Goal: Transaction & Acquisition: Book appointment/travel/reservation

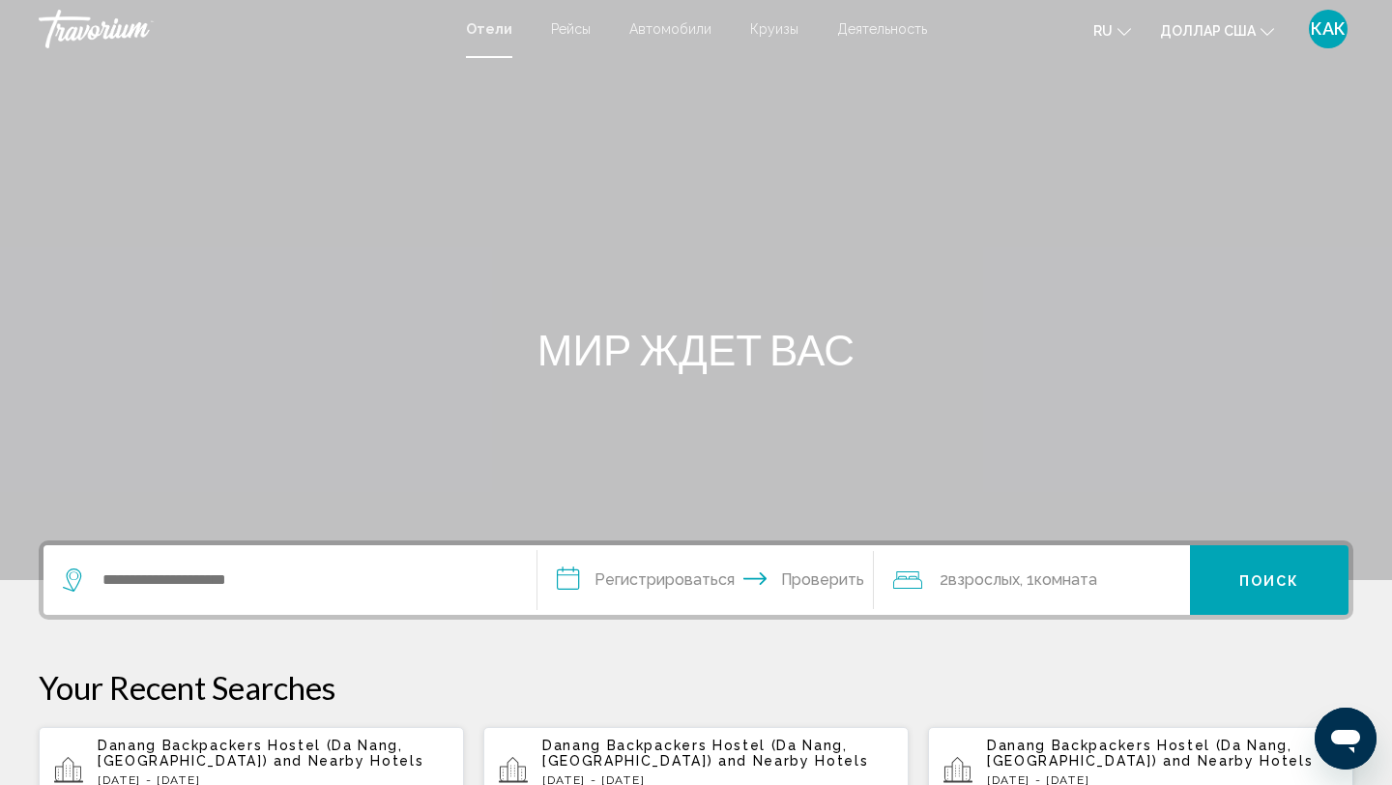
scroll to position [43, 0]
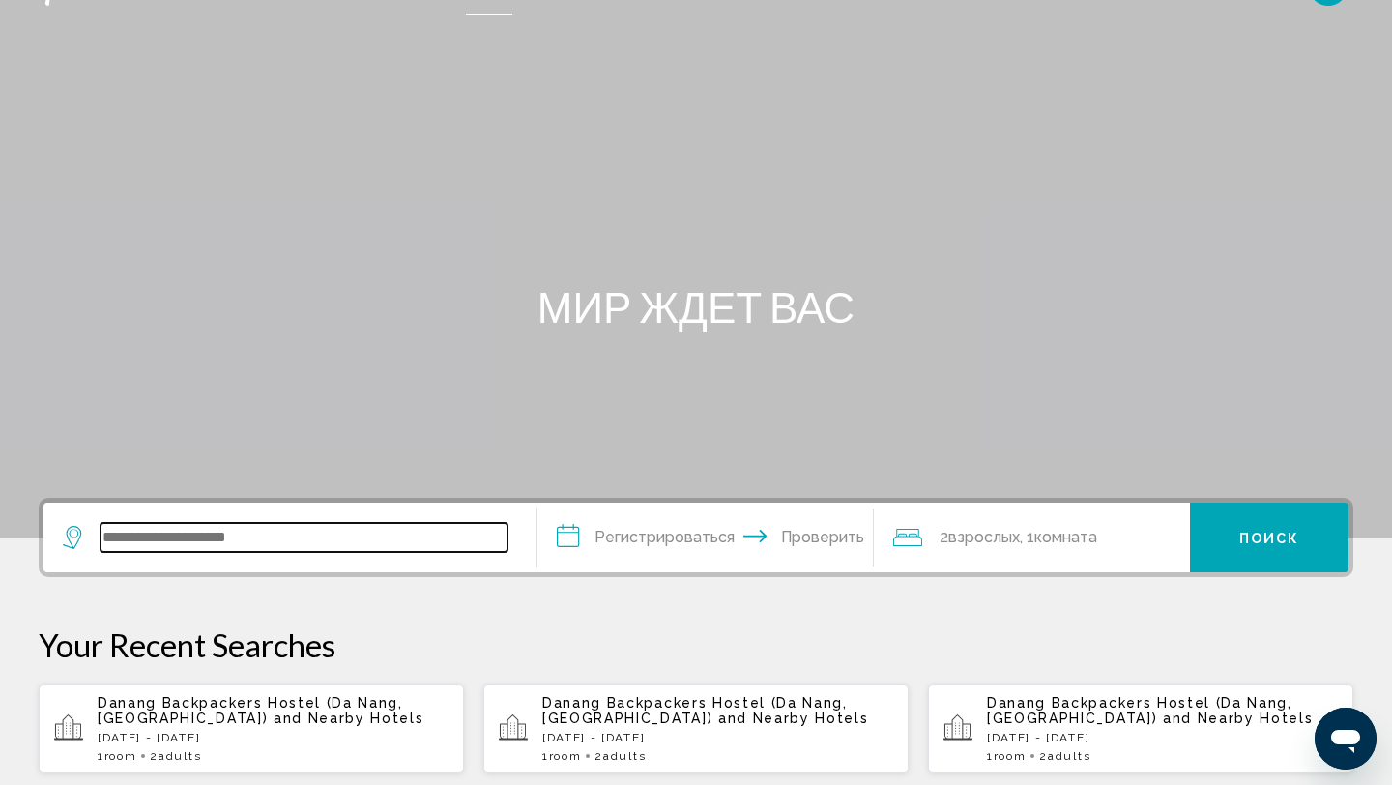
click at [101, 546] on input "Виджет поиска" at bounding box center [304, 537] width 407 height 29
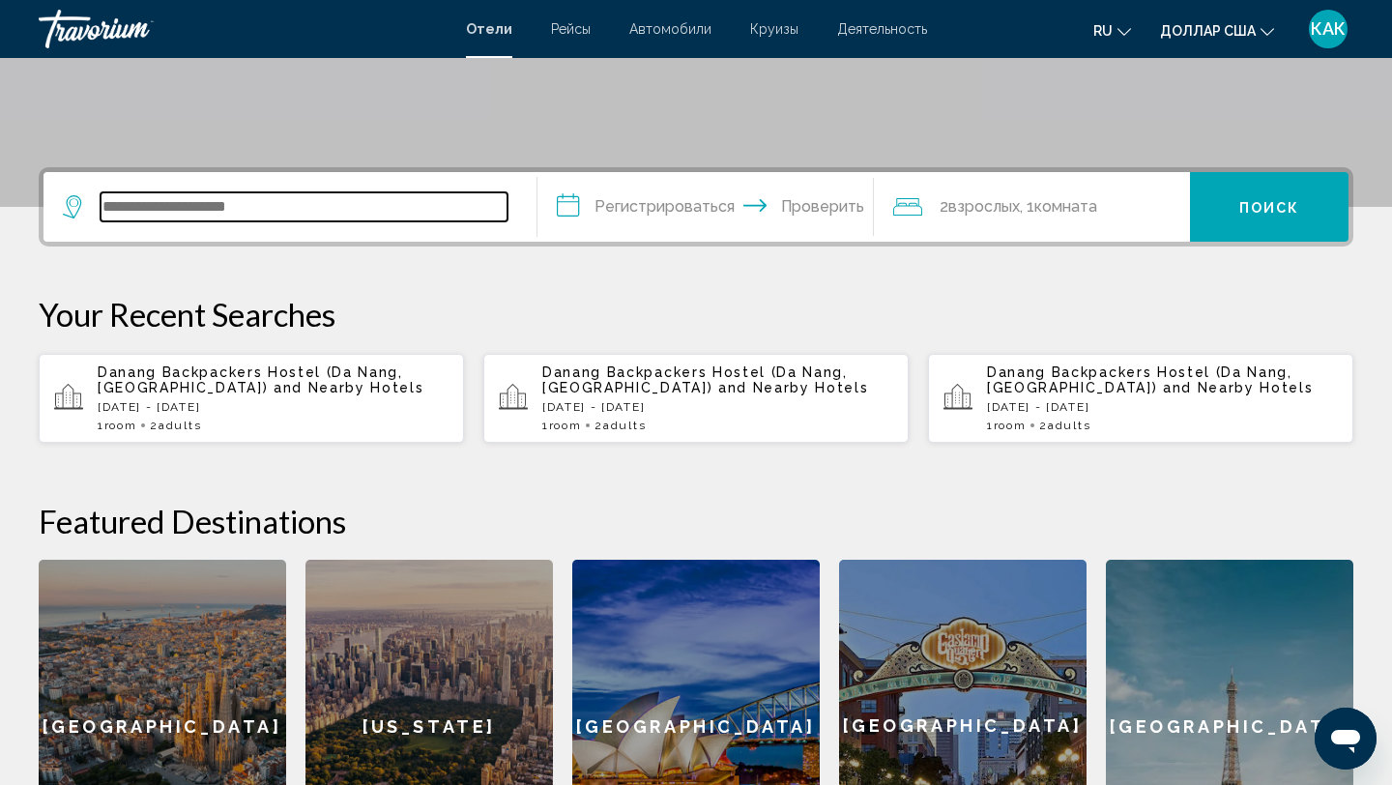
scroll to position [478, 0]
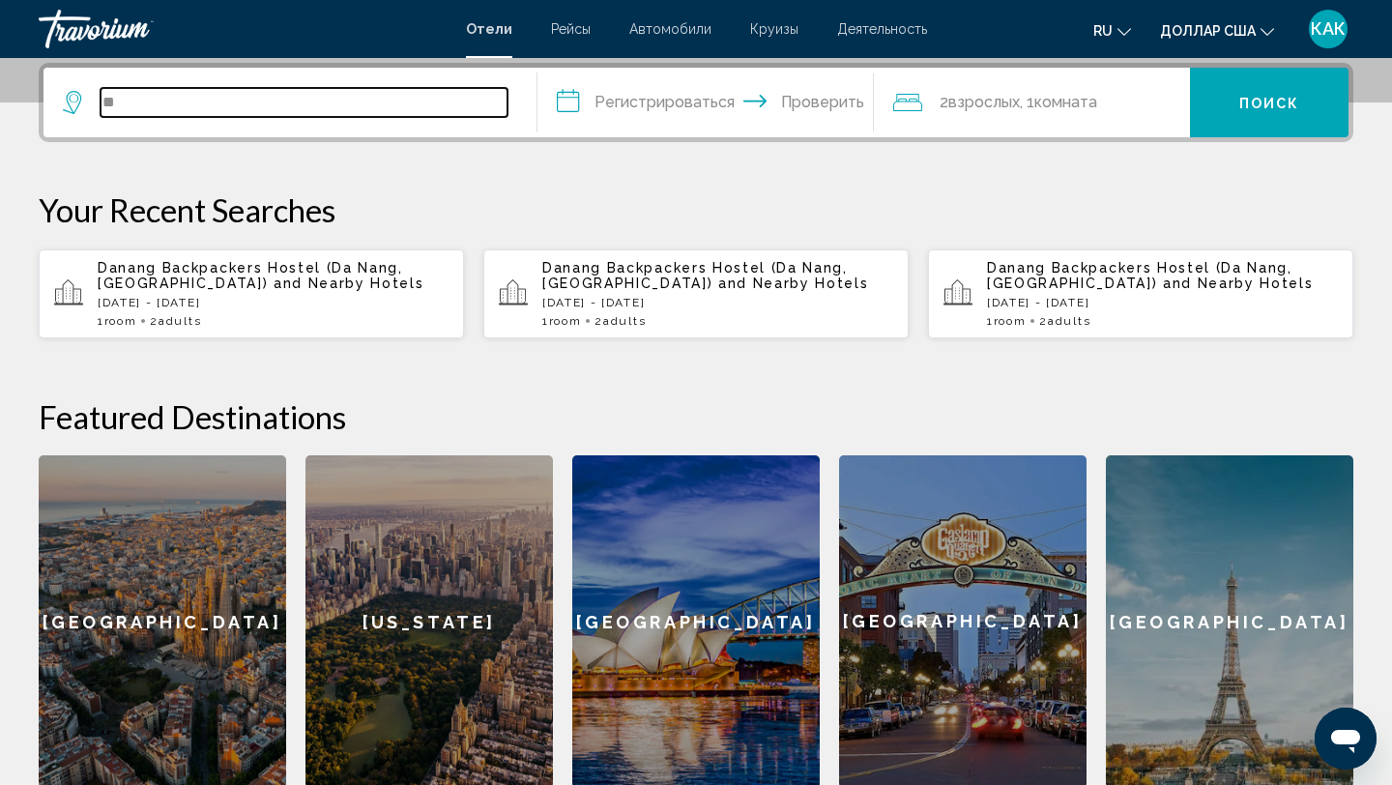
type input "*"
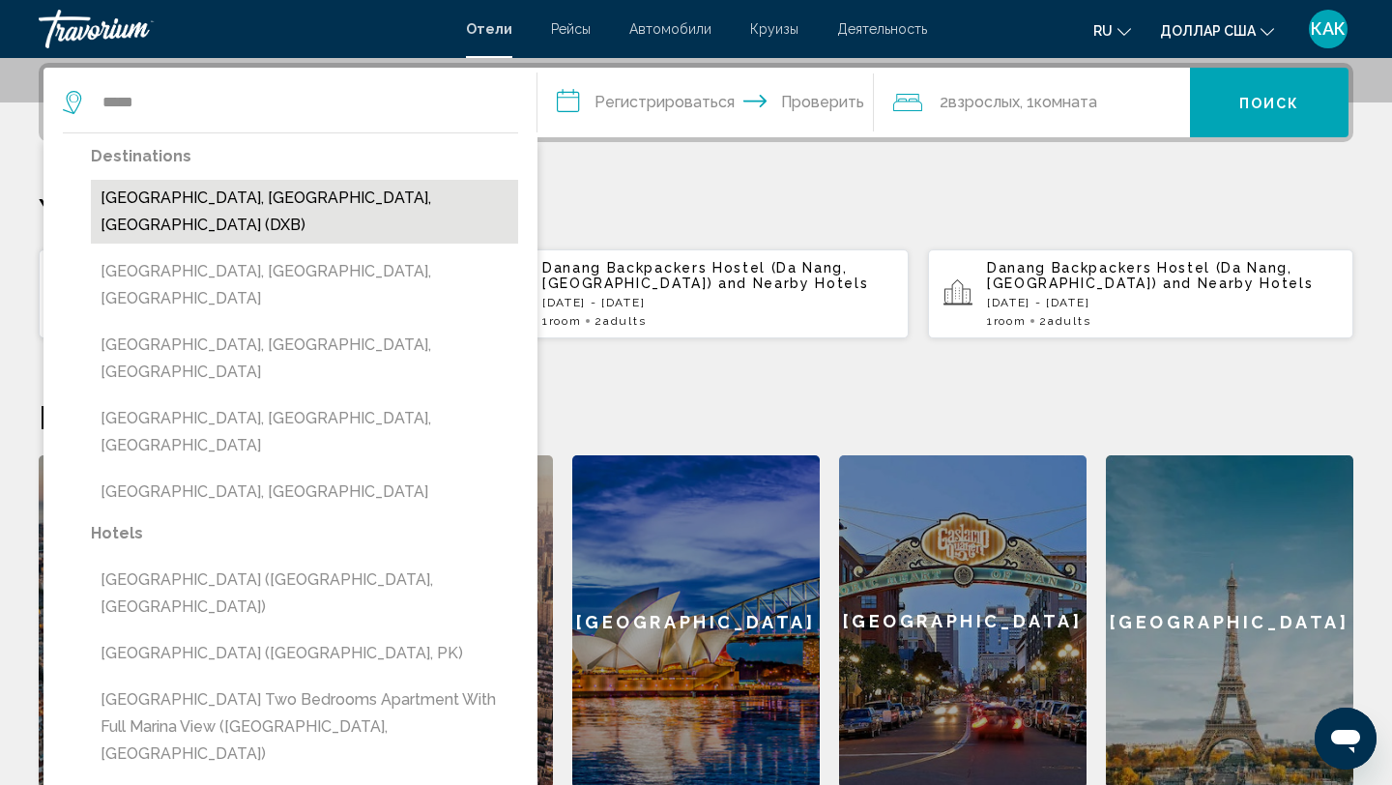
click at [252, 188] on button "[GEOGRAPHIC_DATA], [GEOGRAPHIC_DATA], [GEOGRAPHIC_DATA] (DXB)" at bounding box center [304, 212] width 427 height 64
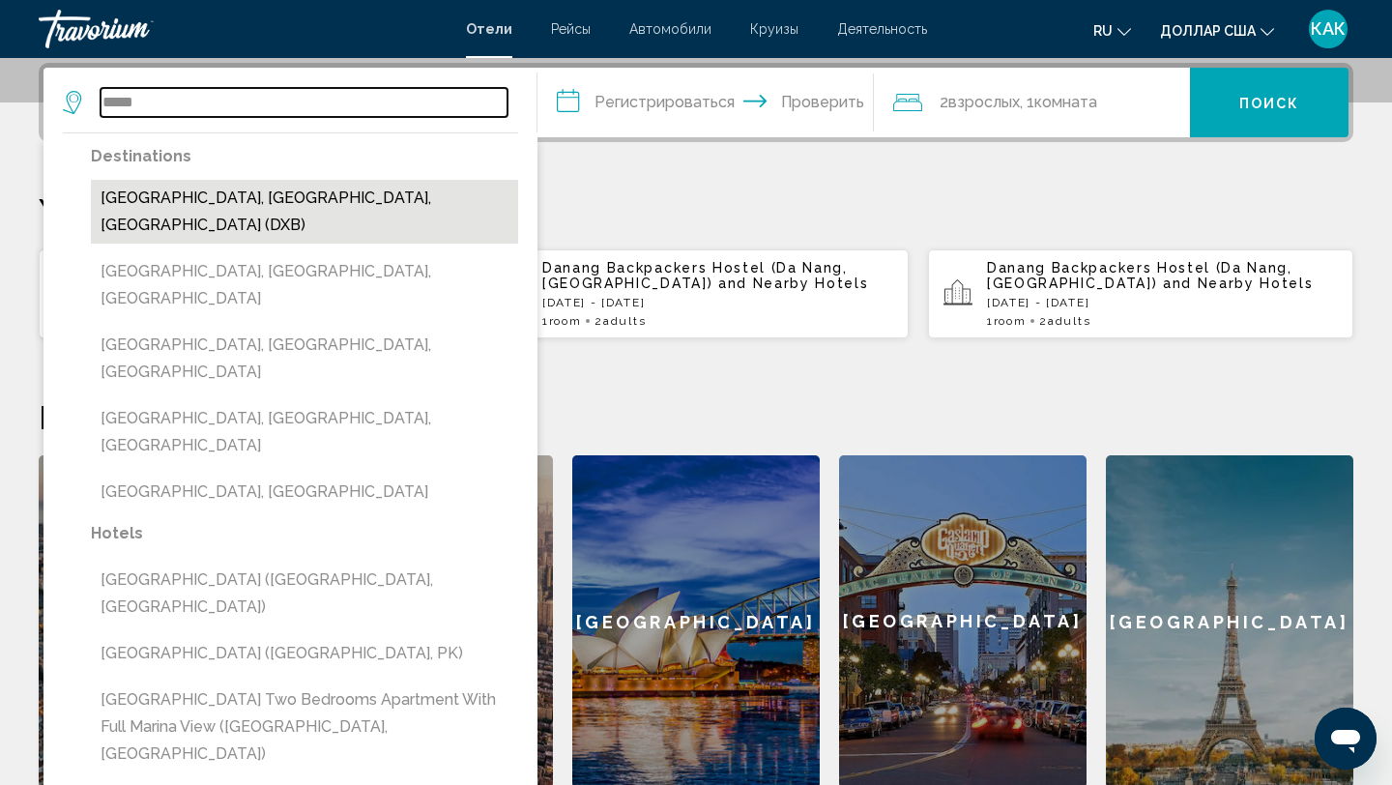
type input "**********"
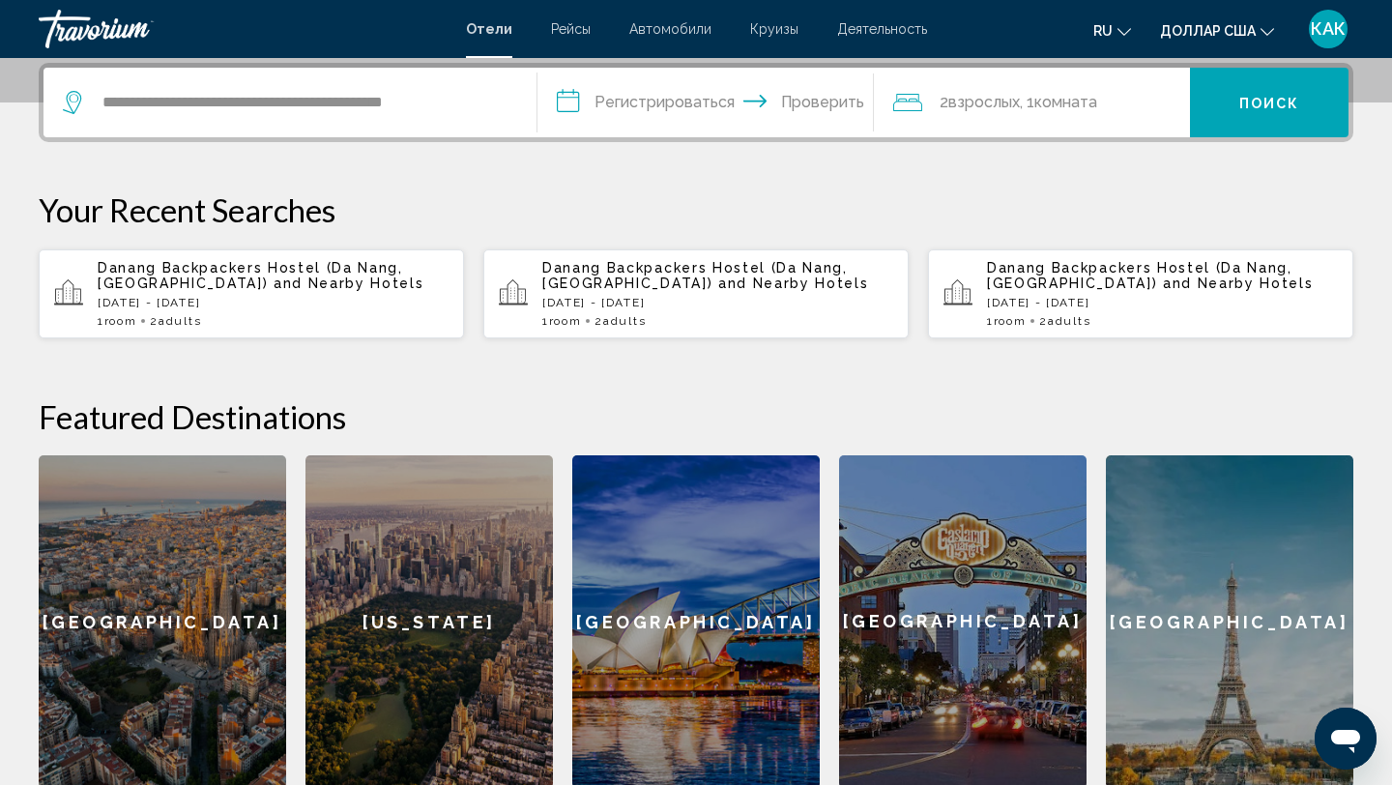
click at [692, 104] on input "**********" at bounding box center [709, 105] width 344 height 75
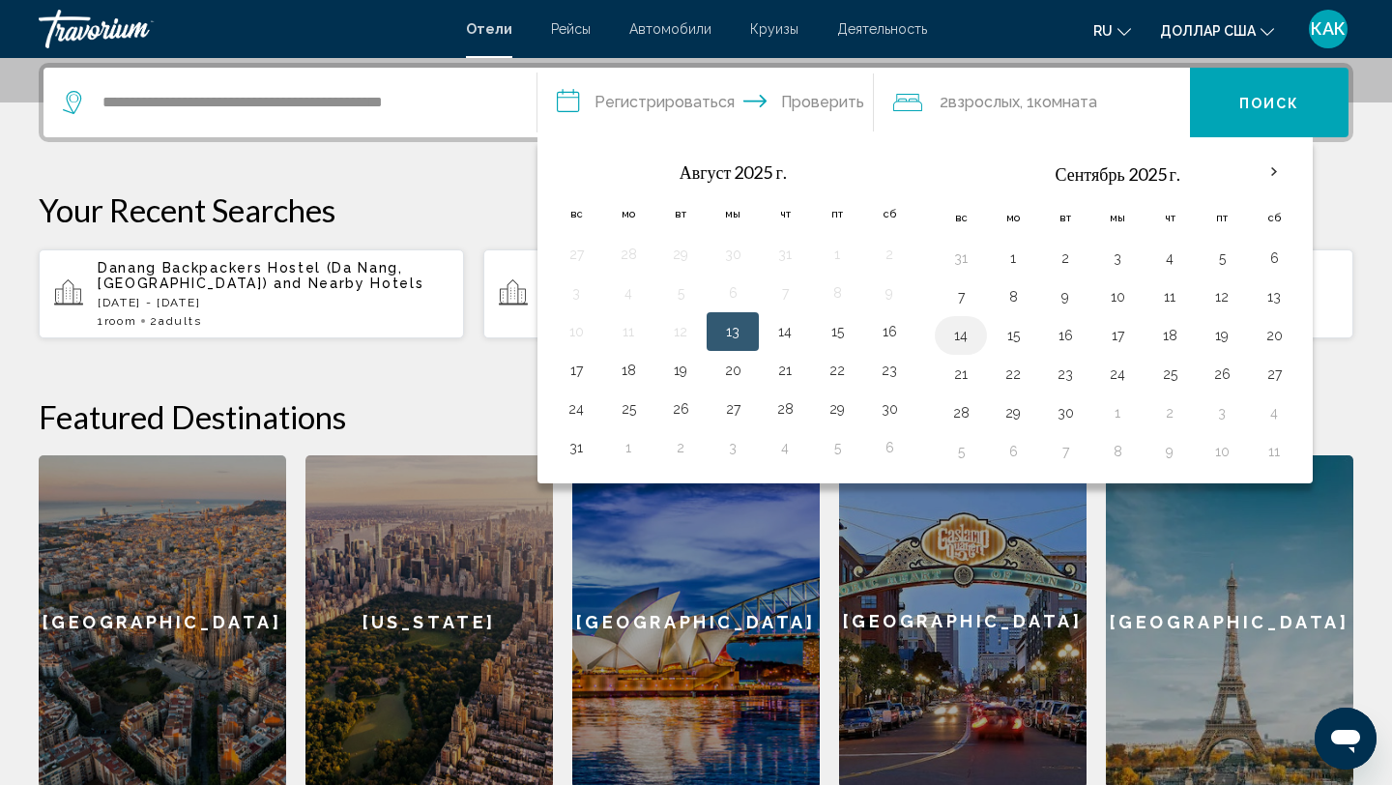
click at [962, 338] on button "14" at bounding box center [960, 335] width 31 height 27
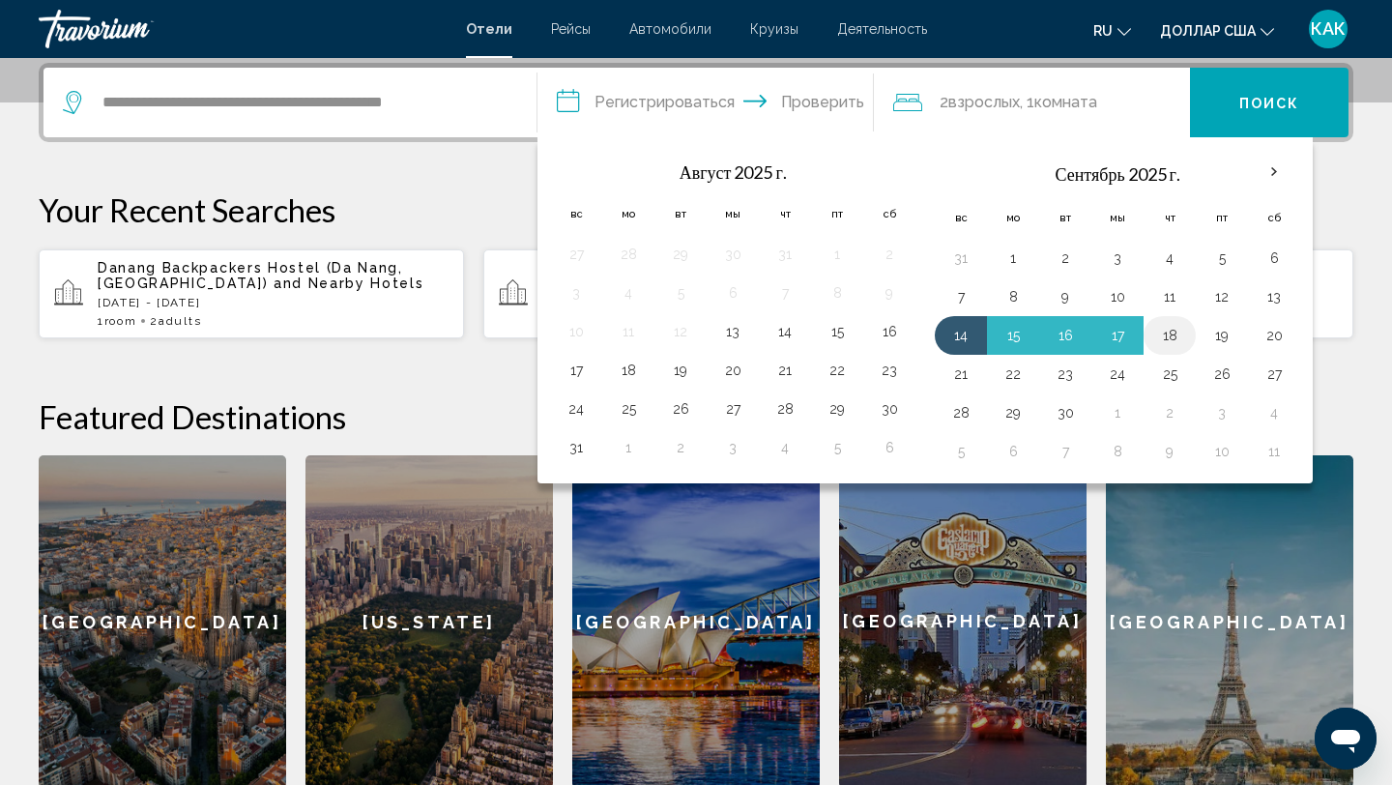
click at [1171, 336] on button "18" at bounding box center [1169, 335] width 31 height 27
type input "**********"
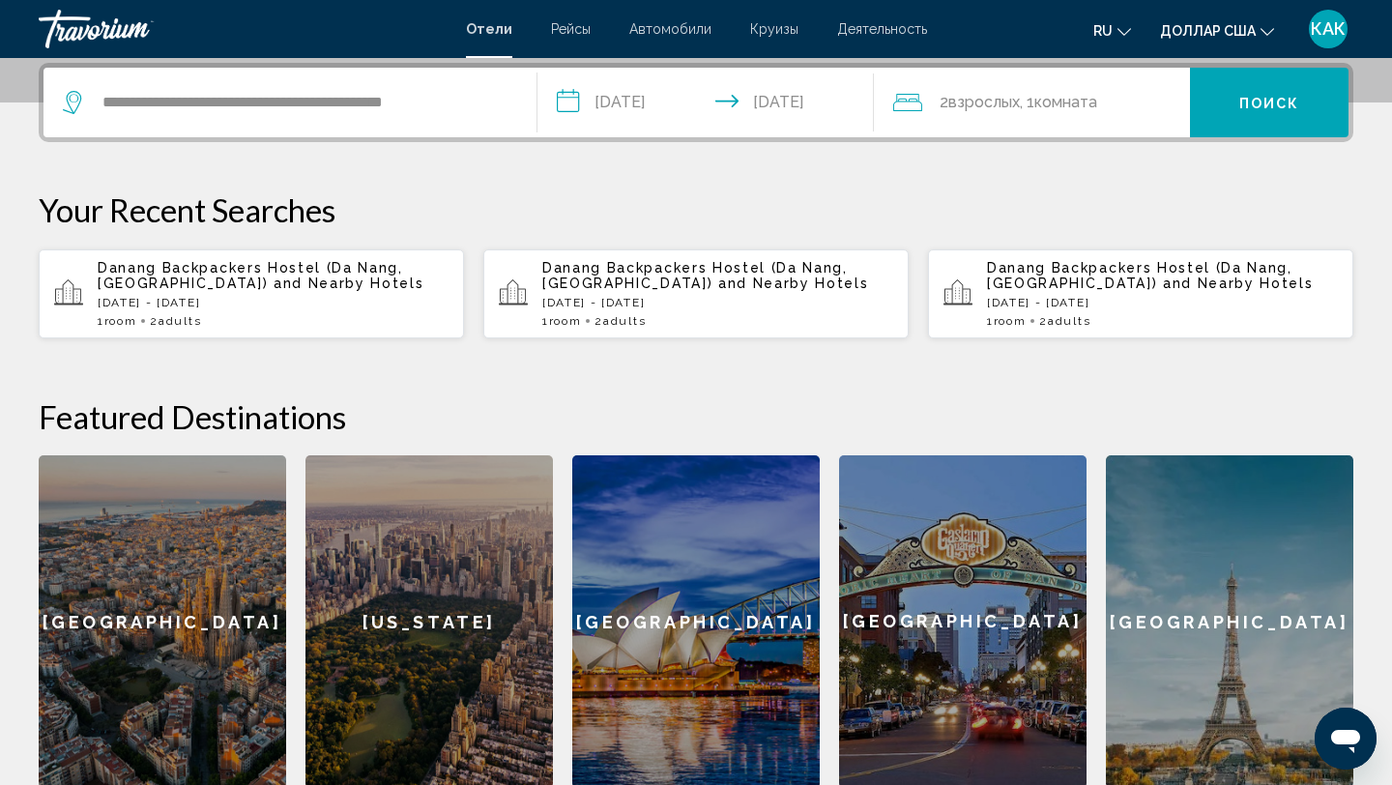
click at [1256, 102] on font "Поиск" at bounding box center [1269, 103] width 61 height 15
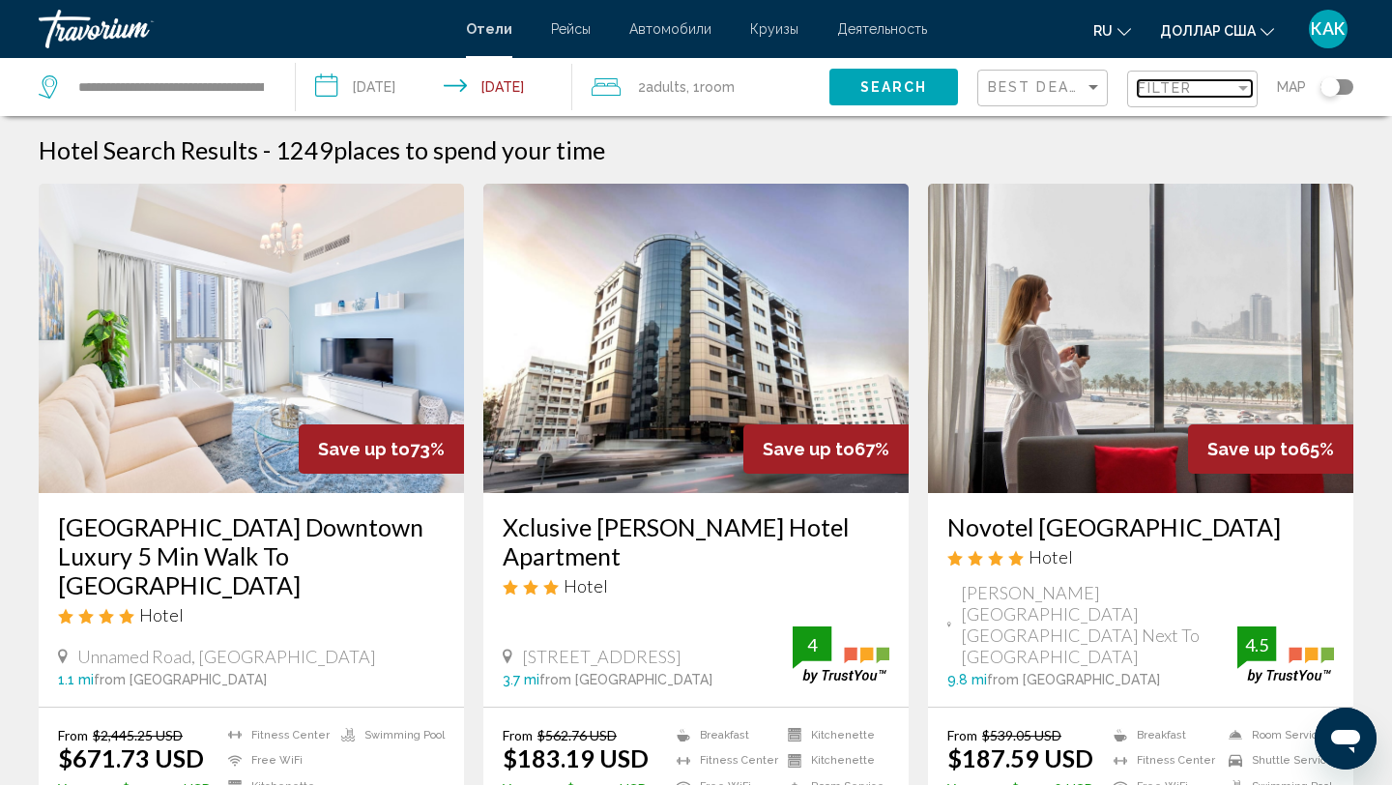
click at [1144, 93] on span "Filter" at bounding box center [1165, 87] width 55 height 15
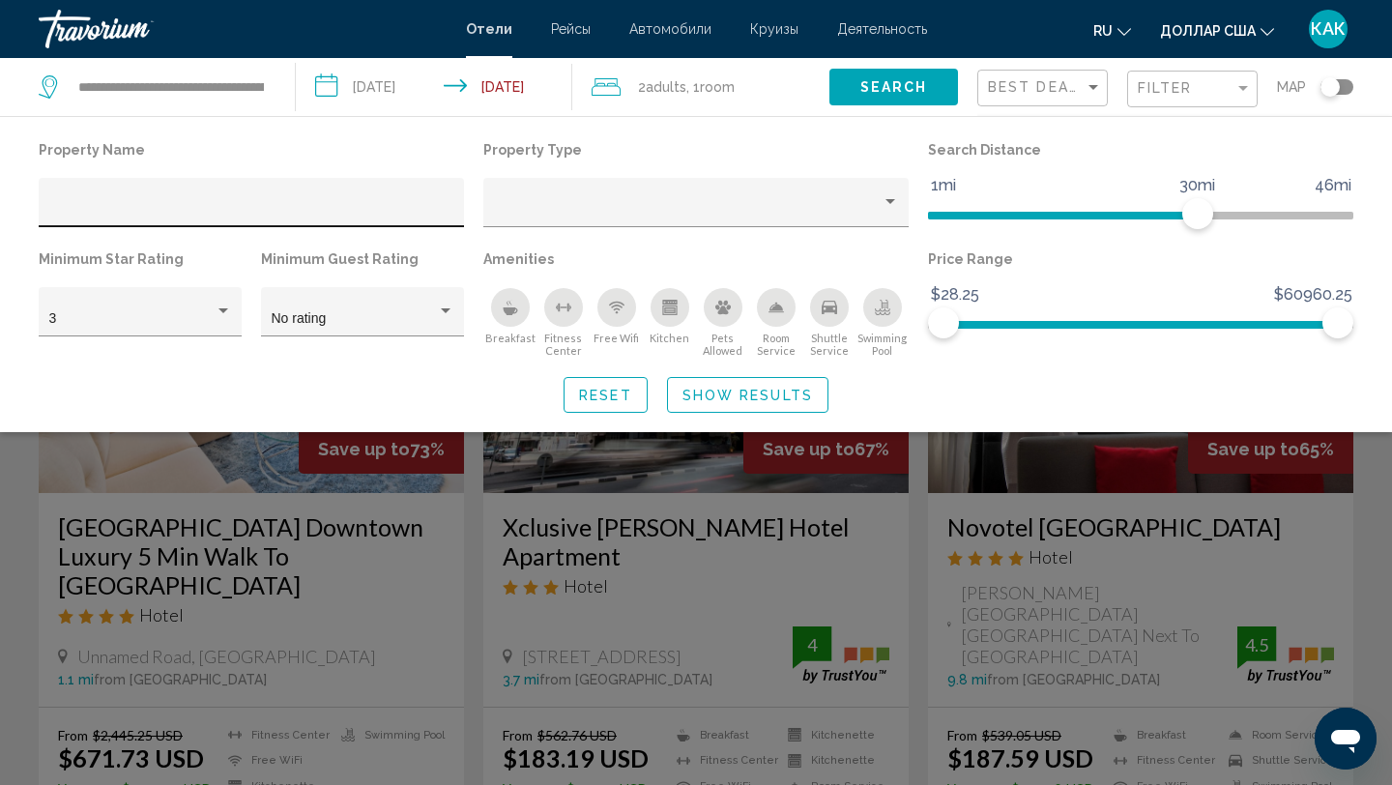
click at [134, 196] on div "Hotel Filters" at bounding box center [251, 208] width 405 height 40
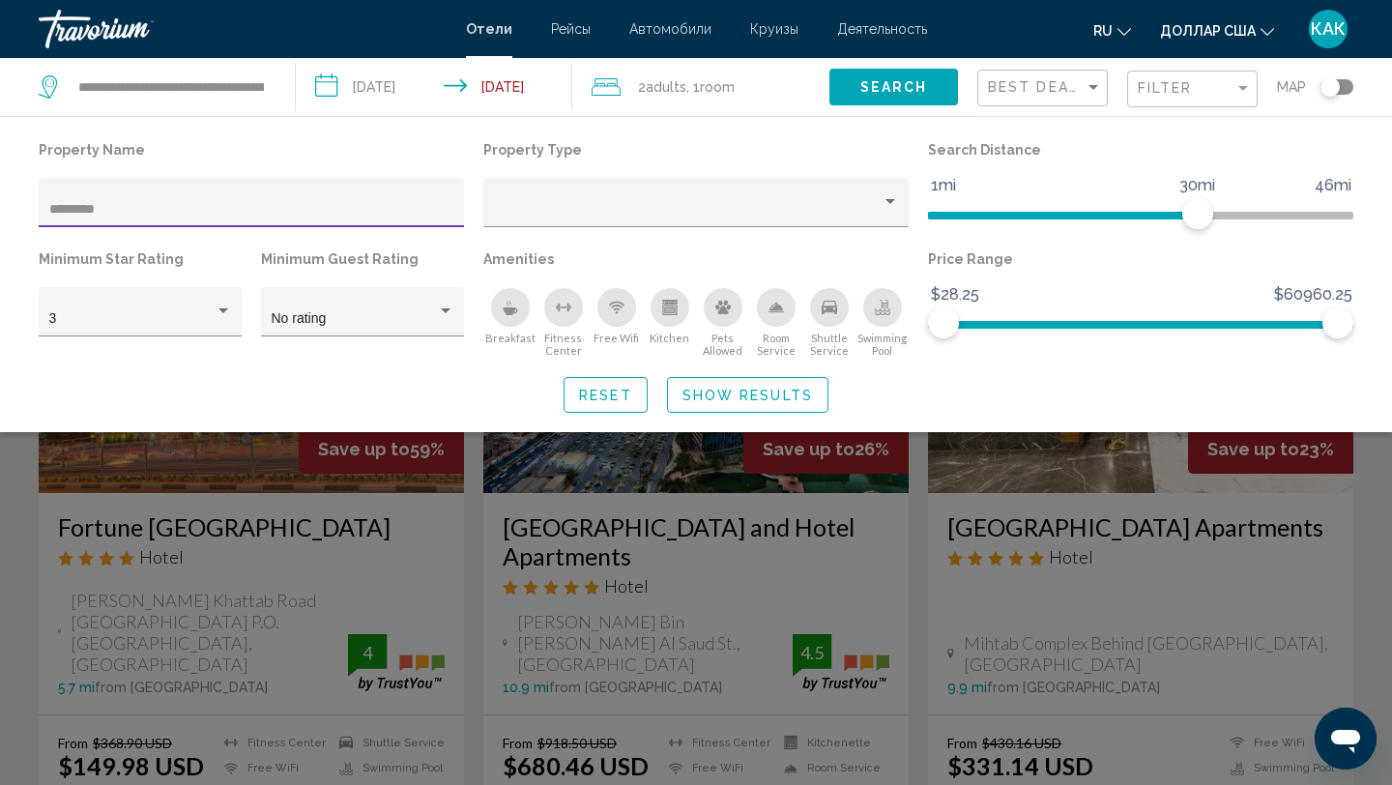
type input "********"
click at [715, 396] on span "Show Results" at bounding box center [747, 395] width 130 height 15
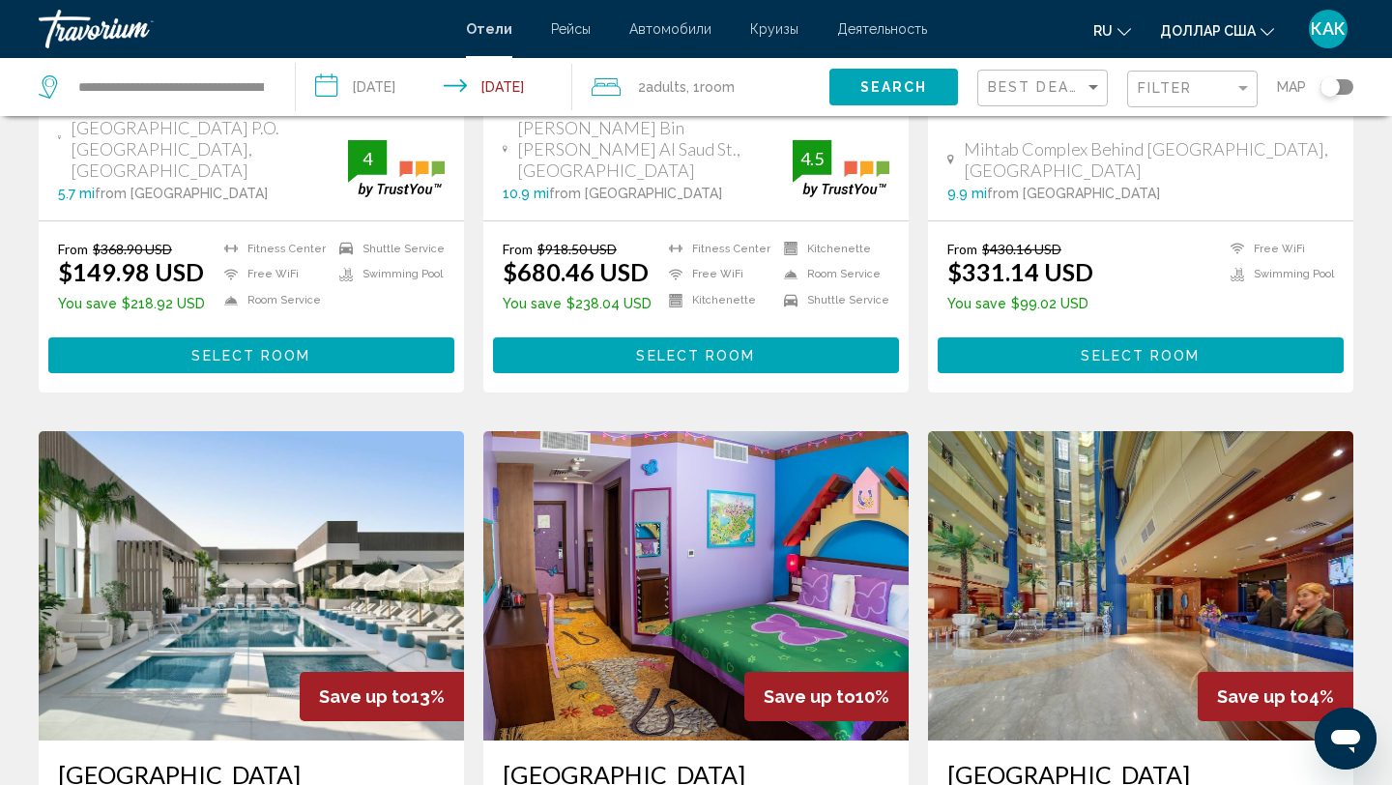
scroll to position [432, 0]
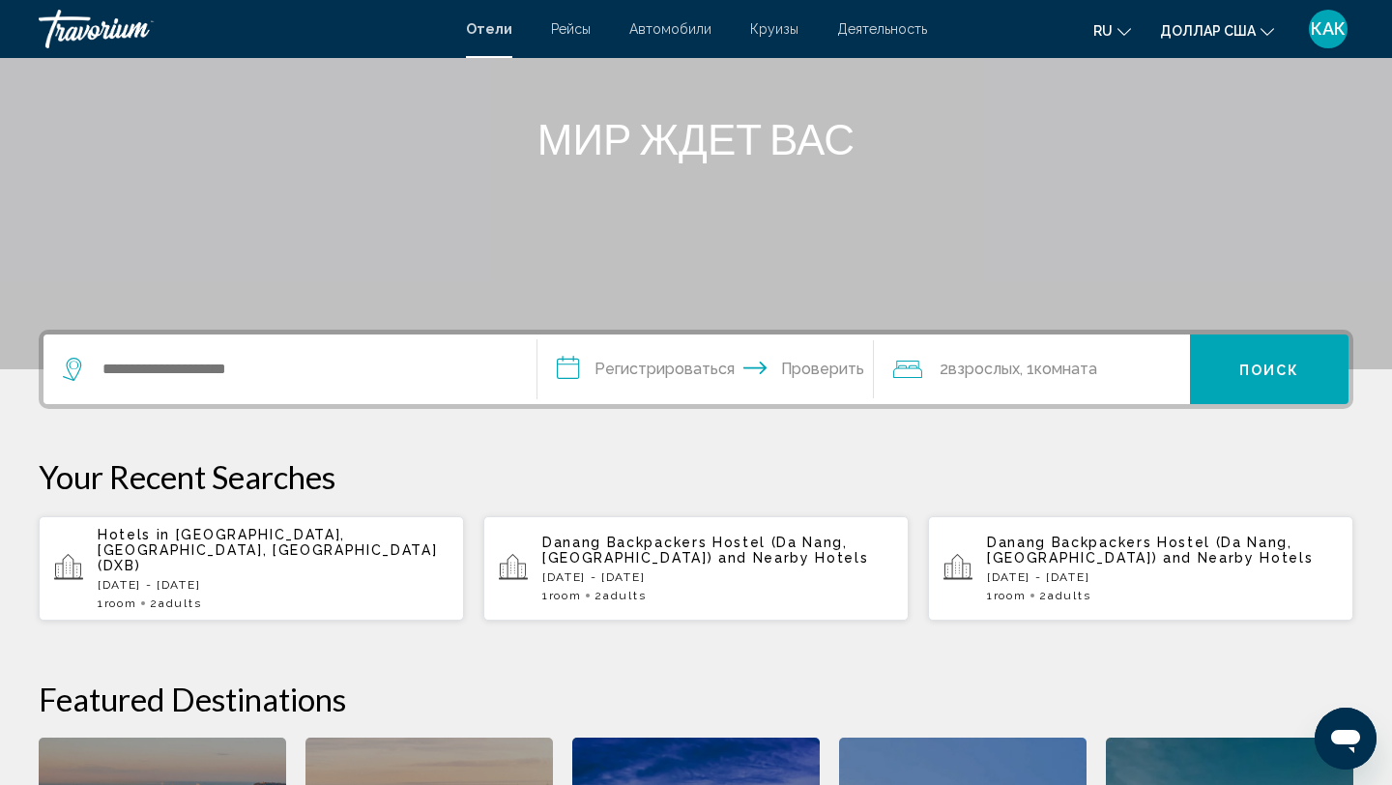
scroll to position [214, 0]
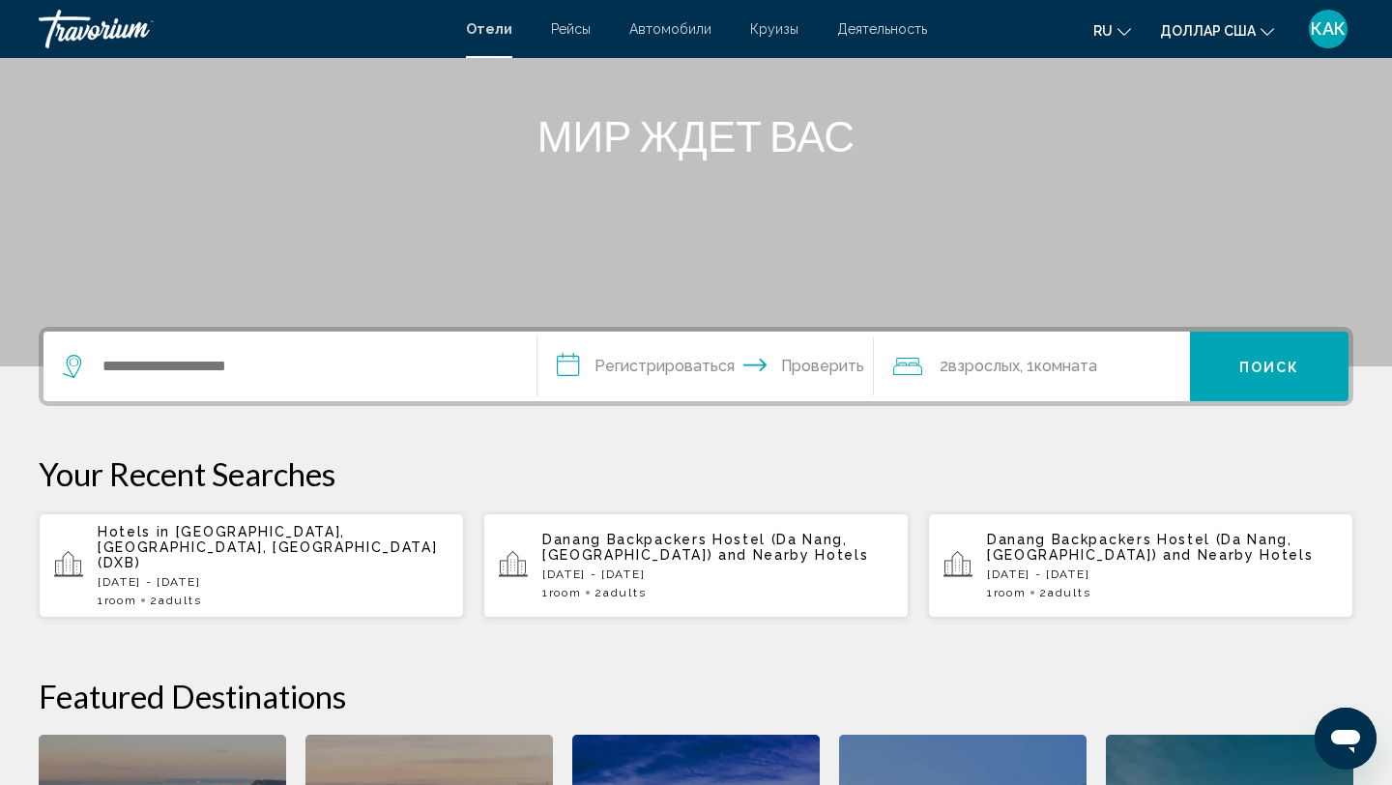
click at [105, 342] on div "Виджет поиска" at bounding box center [290, 367] width 454 height 70
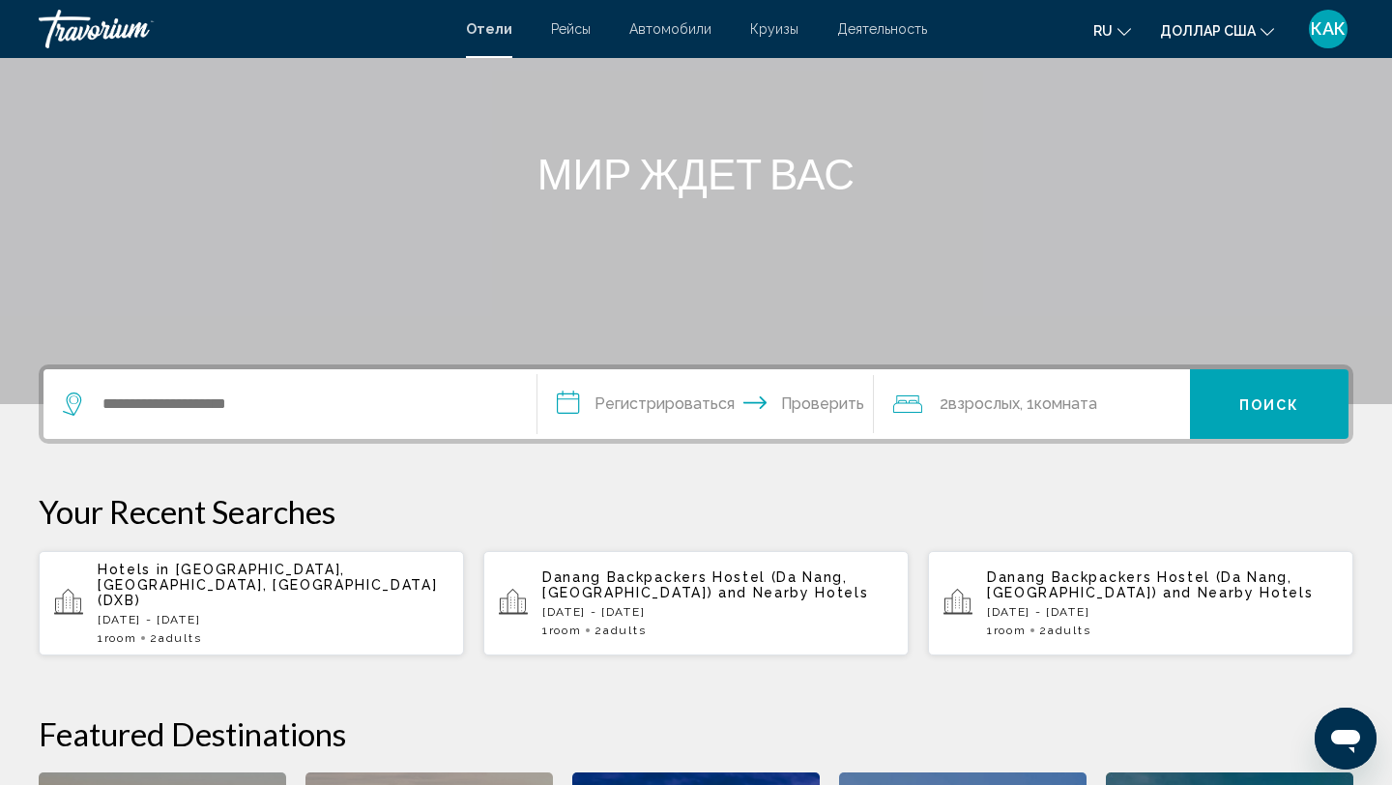
scroll to position [179, 0]
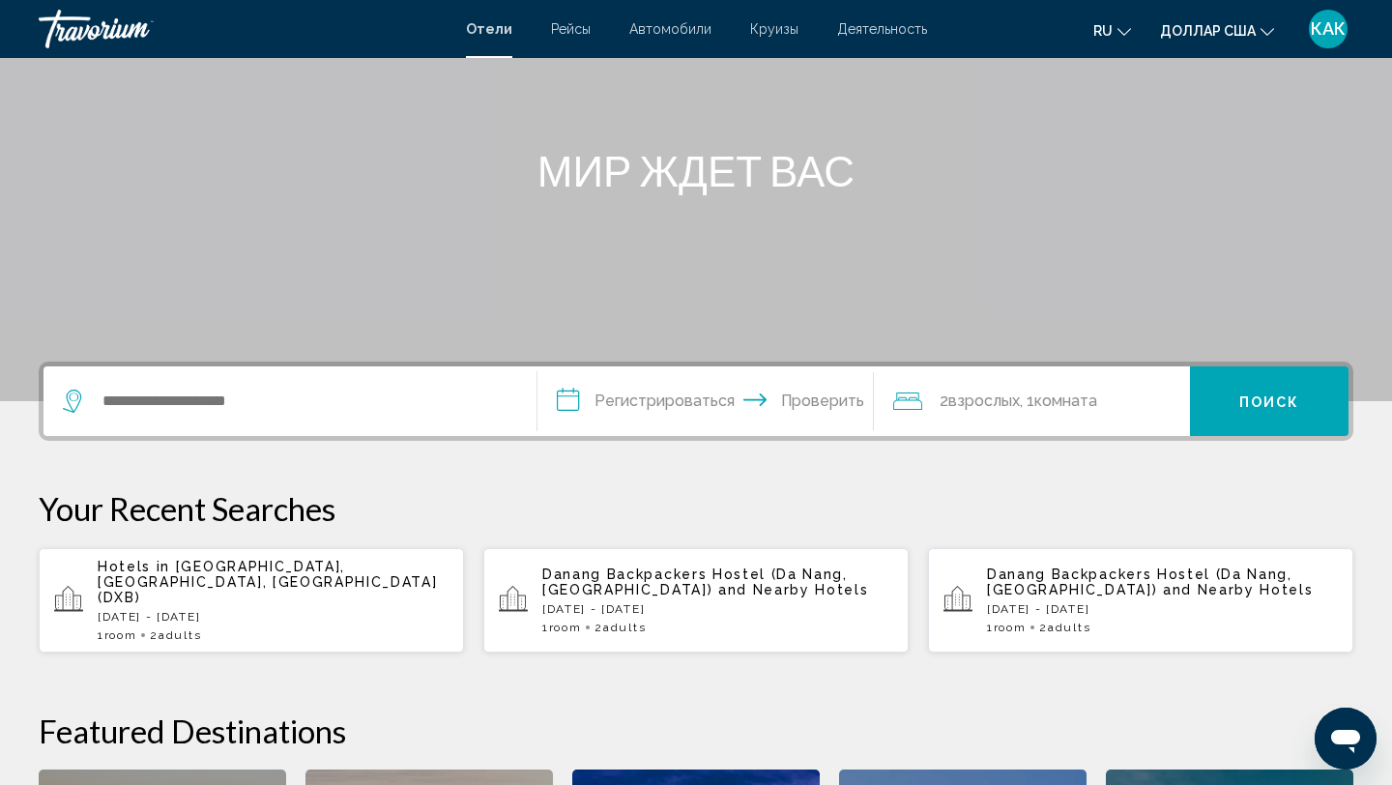
click at [275, 570] on span "[GEOGRAPHIC_DATA], [GEOGRAPHIC_DATA], [GEOGRAPHIC_DATA] (DXB)" at bounding box center [267, 582] width 339 height 46
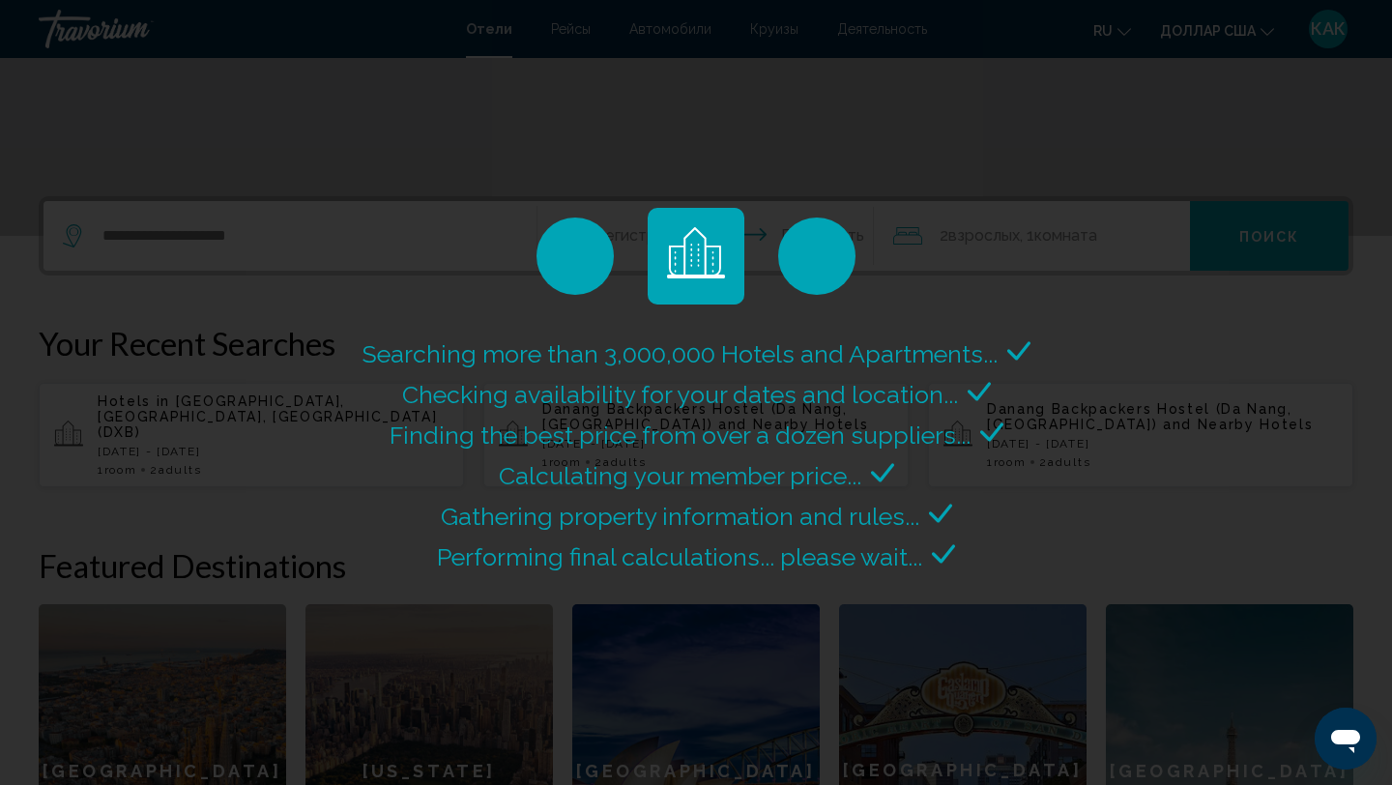
scroll to position [345, 0]
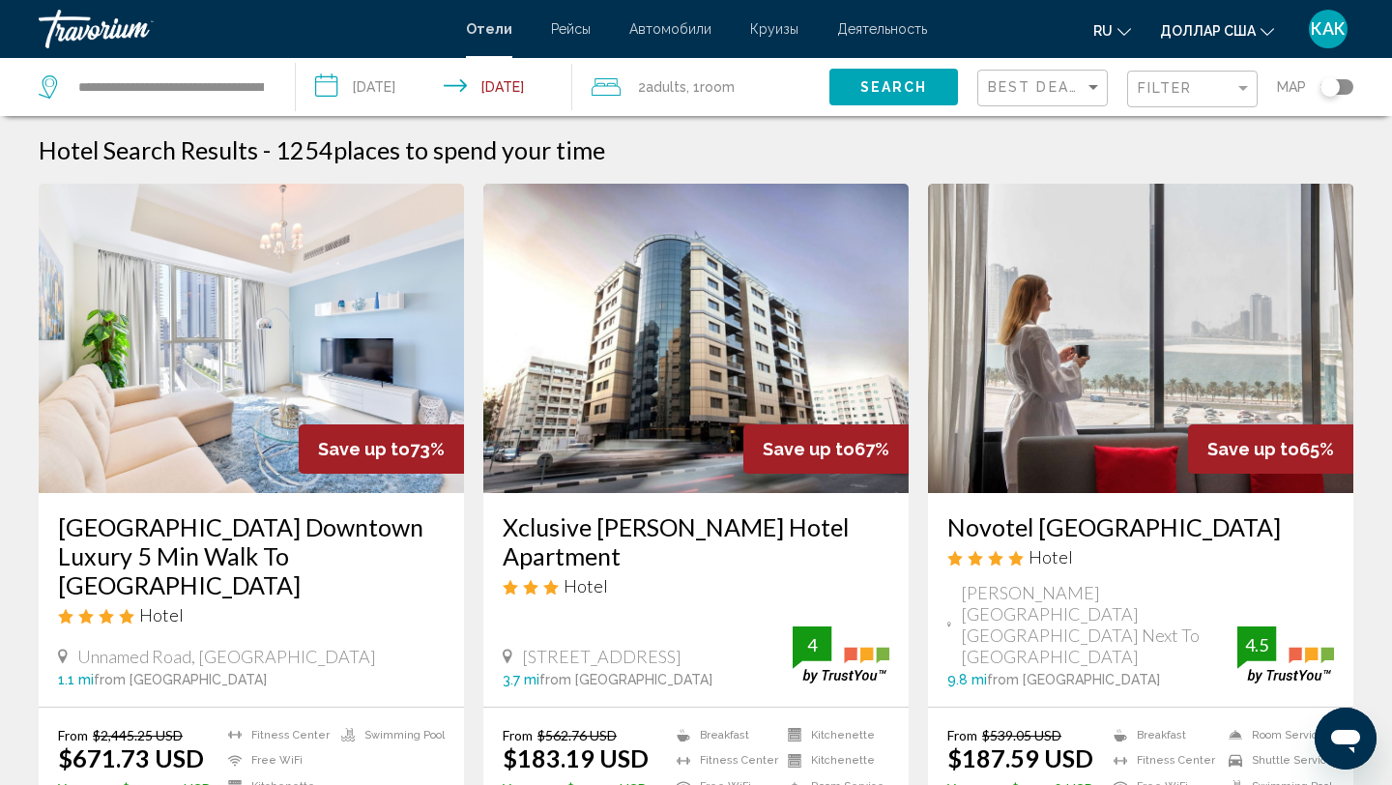
click at [189, 347] on img "Основное содержание" at bounding box center [251, 338] width 425 height 309
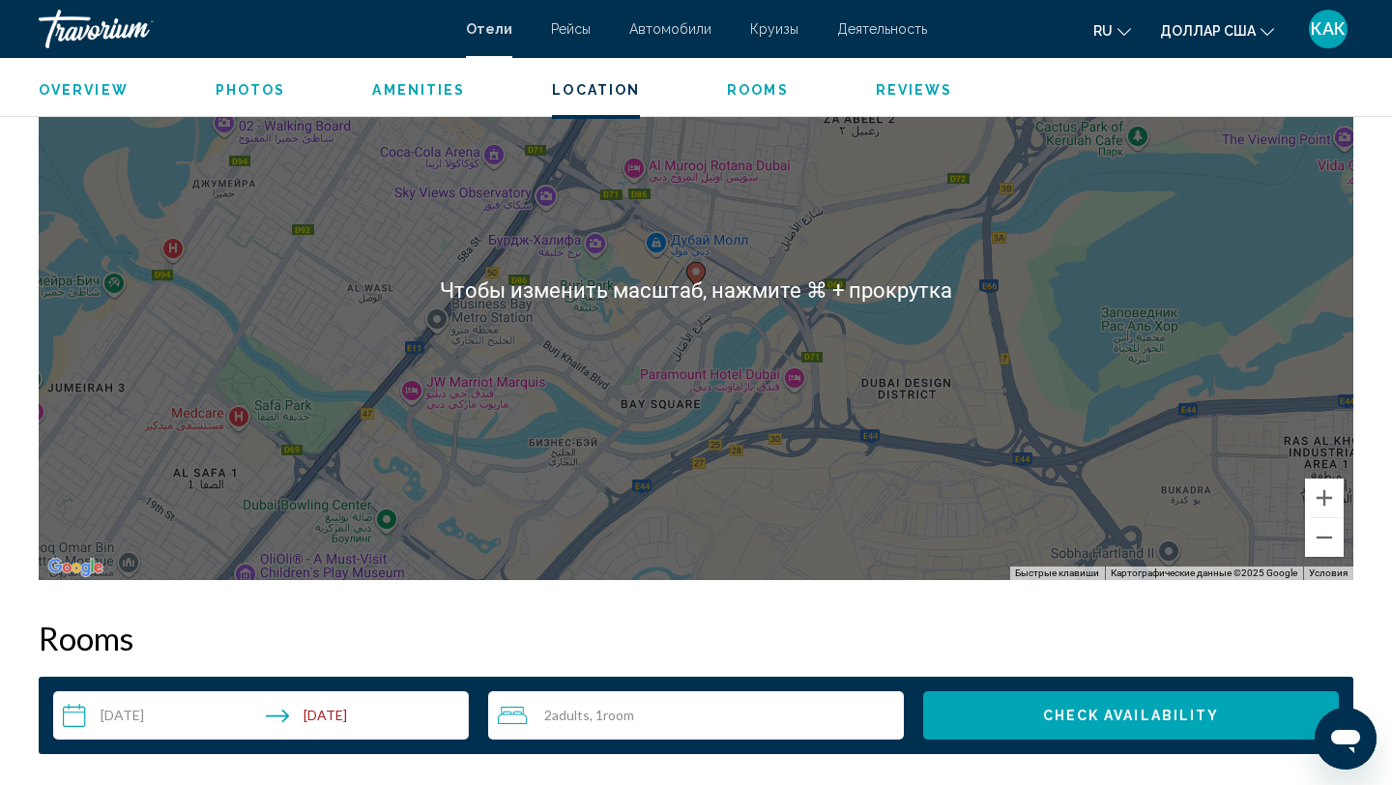
scroll to position [1949, 0]
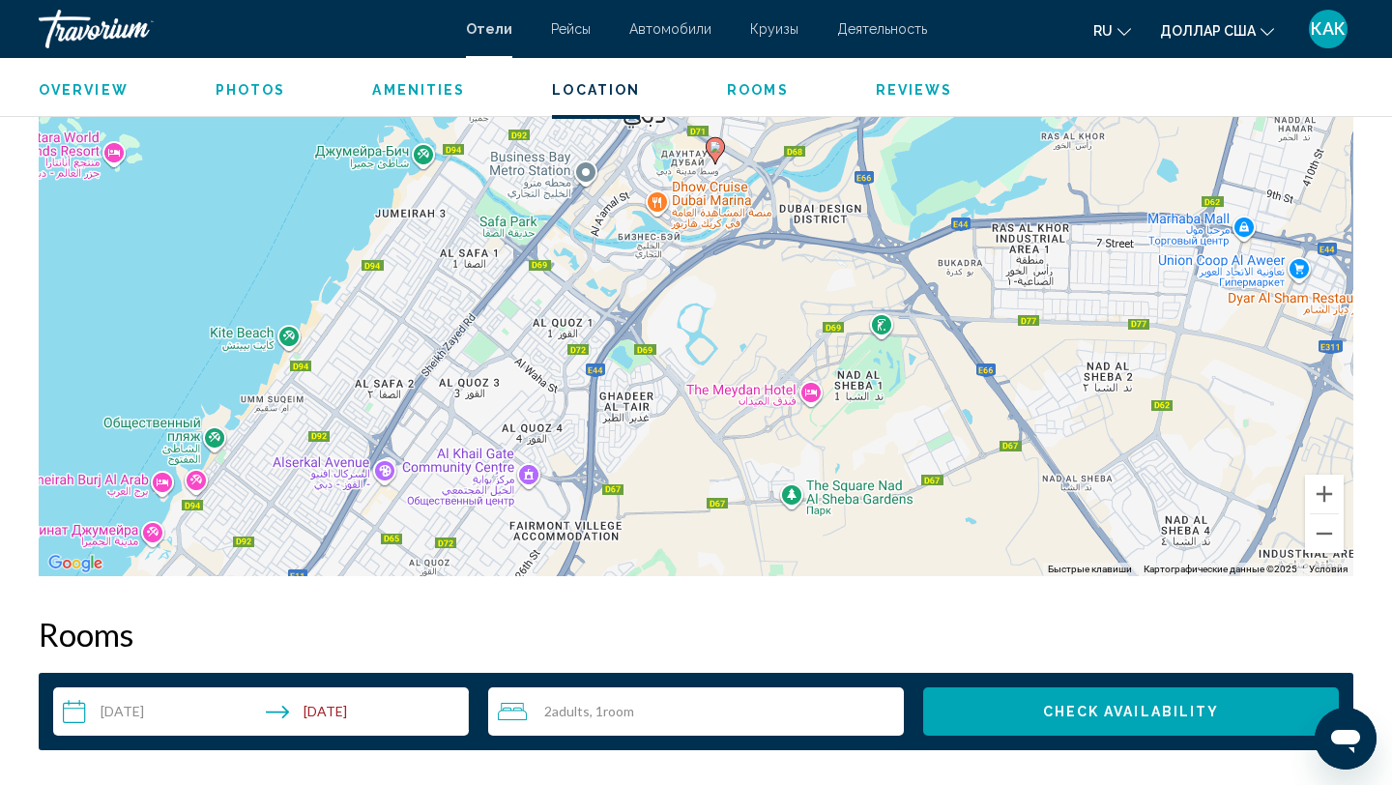
drag, startPoint x: 682, startPoint y: 360, endPoint x: 773, endPoint y: 372, distance: 91.7
click at [773, 372] on div "Чтобы активировать перетаскивание с помощью клавиатуры, нажмите Alt + Ввод. Пос…" at bounding box center [696, 286] width 1315 height 580
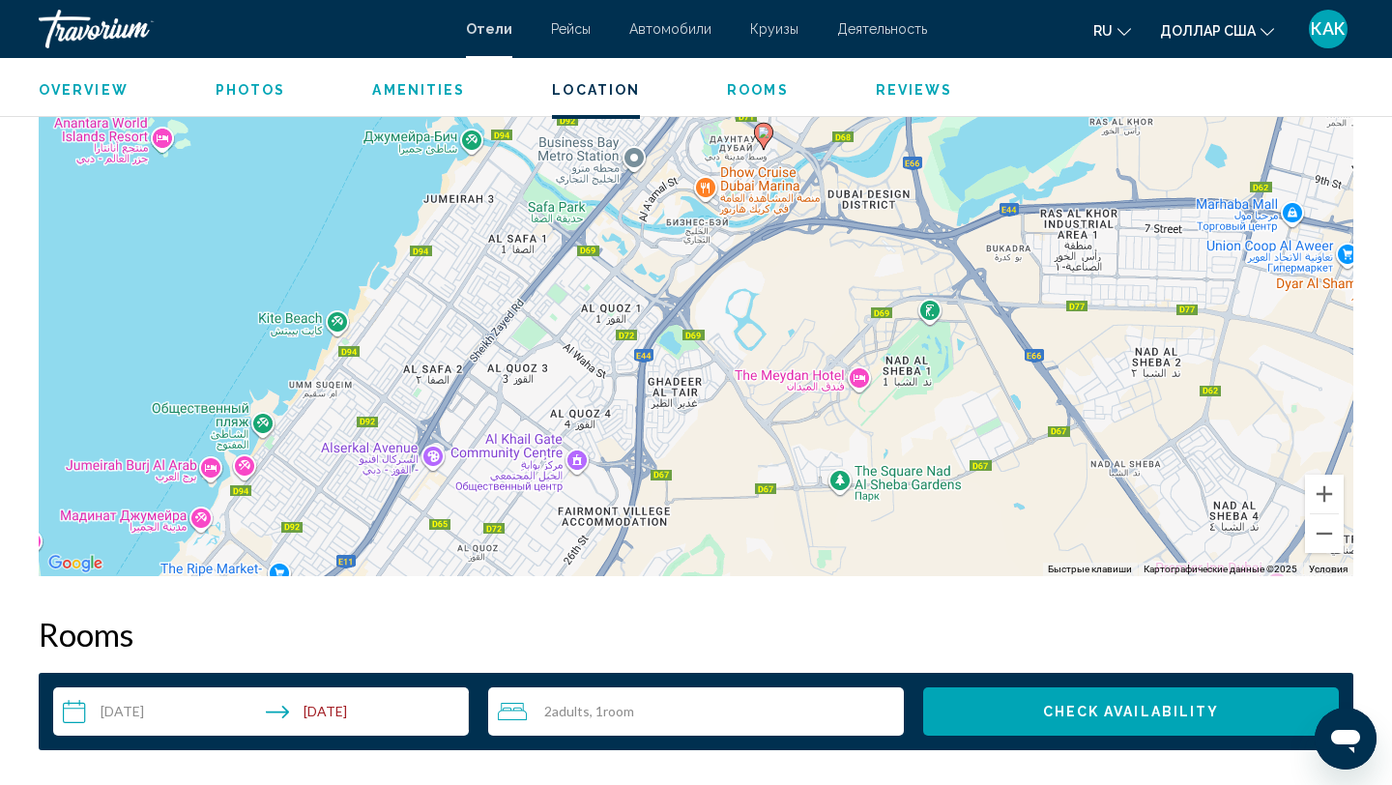
drag, startPoint x: 741, startPoint y: 369, endPoint x: 798, endPoint y: 204, distance: 174.9
click at [794, 215] on div "Чтобы активировать перетаскивание с помощью клавиатуры, нажмите Alt + Ввод. Пос…" at bounding box center [696, 286] width 1315 height 580
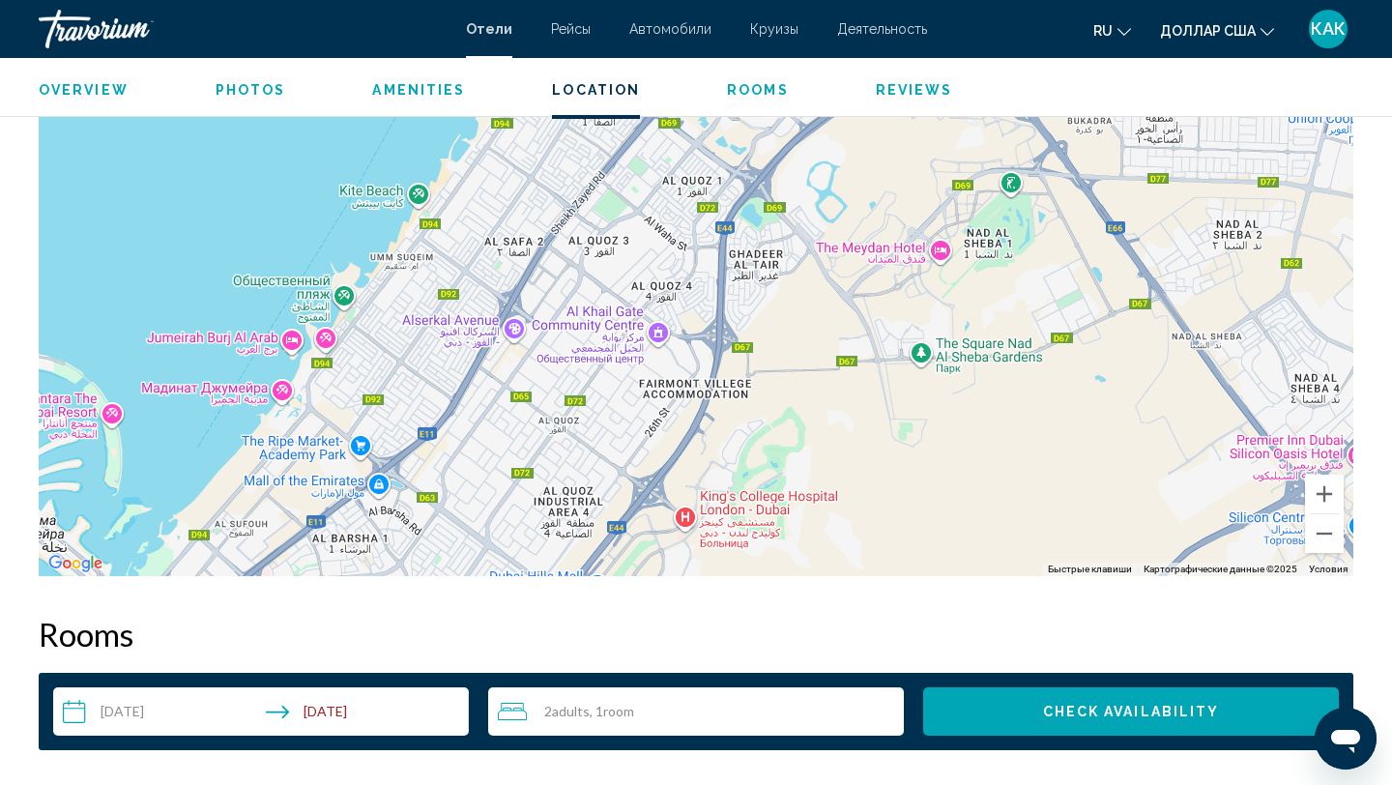
drag, startPoint x: 647, startPoint y: 347, endPoint x: 696, endPoint y: 362, distance: 51.4
click at [698, 360] on div "Чтобы активировать перетаскивание с помощью клавиатуры, нажмите Alt + Ввод. Пос…" at bounding box center [696, 286] width 1315 height 580
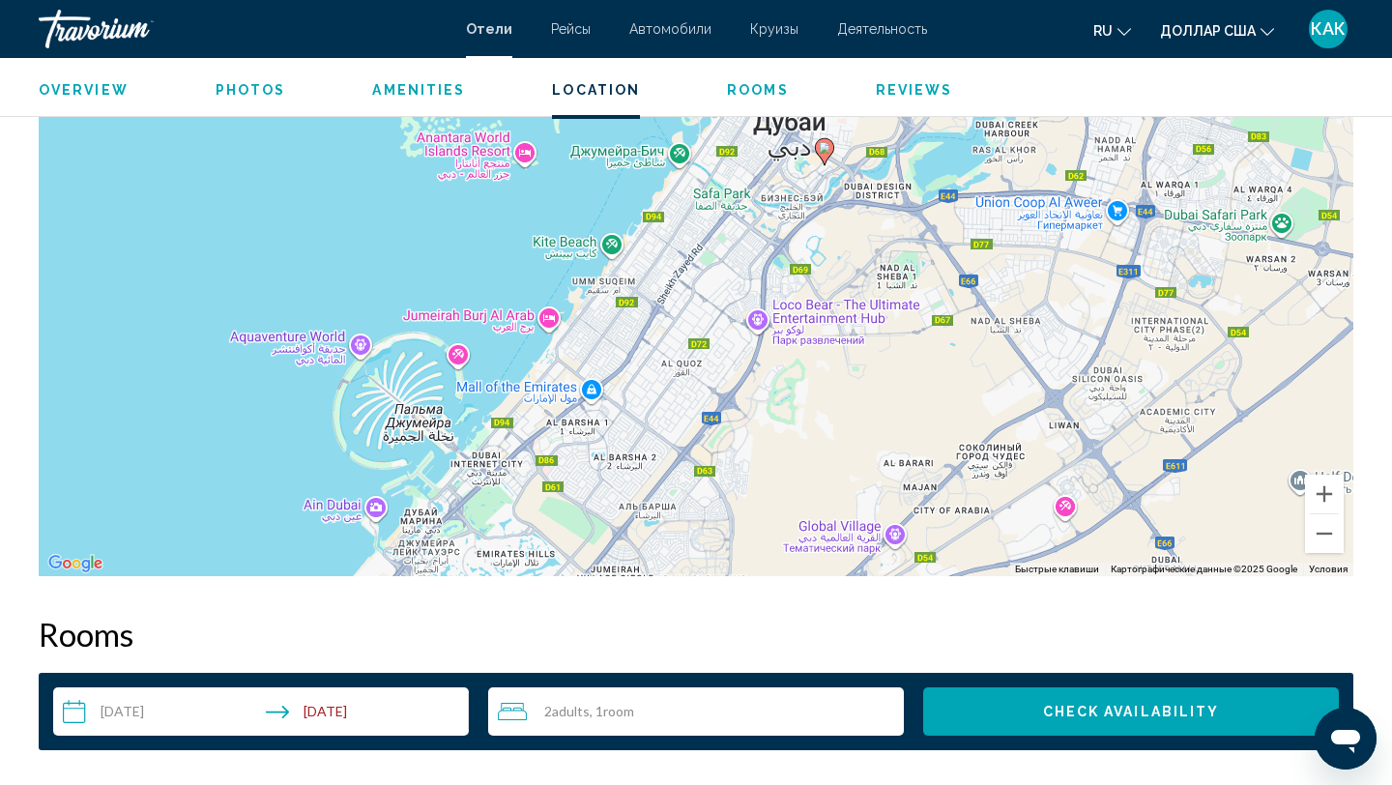
drag, startPoint x: 719, startPoint y: 283, endPoint x: 799, endPoint y: 189, distance: 123.4
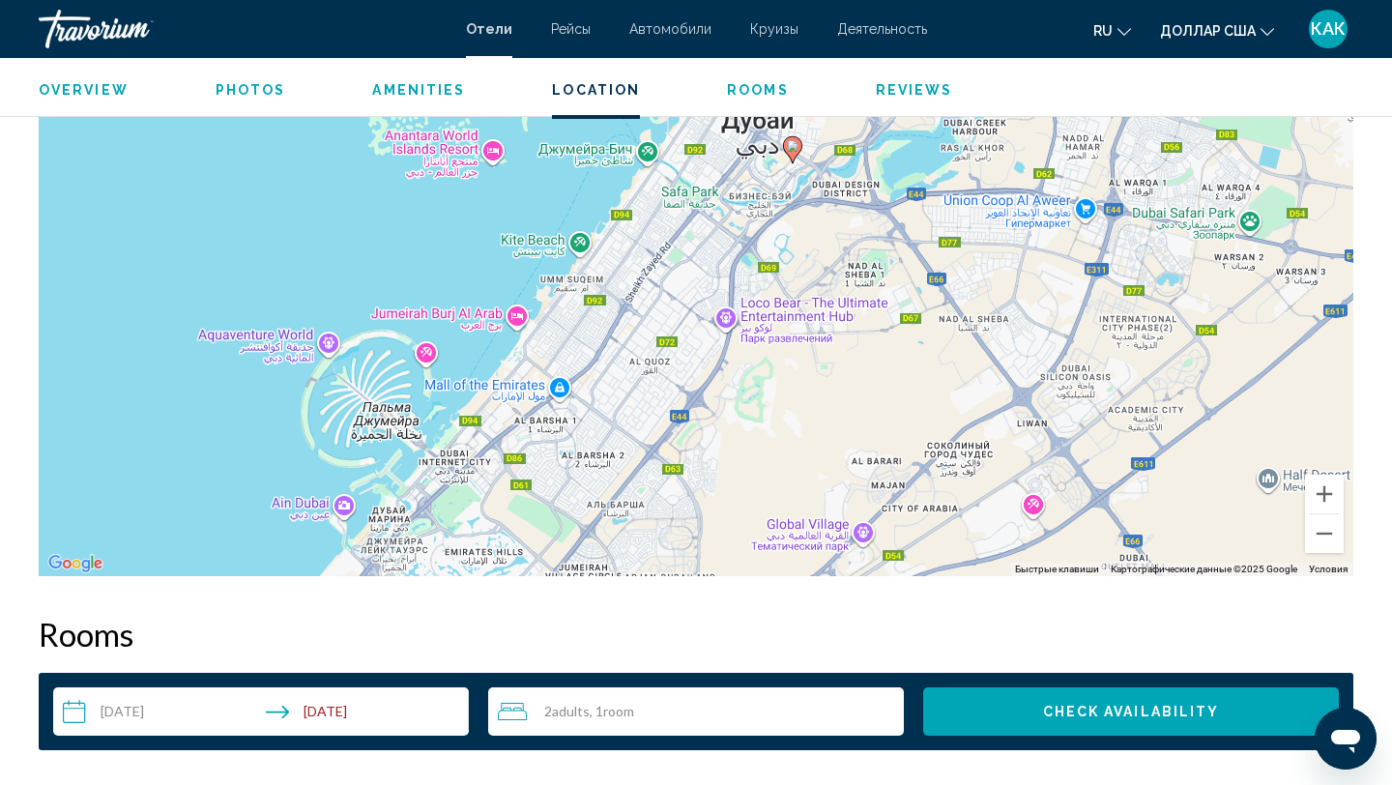
drag, startPoint x: 709, startPoint y: 291, endPoint x: 644, endPoint y: 305, distance: 67.3
click at [645, 306] on div "Чтобы активировать перетаскивание с помощью клавиатуры, нажмите Alt + Ввод. Пос…" at bounding box center [696, 286] width 1315 height 580
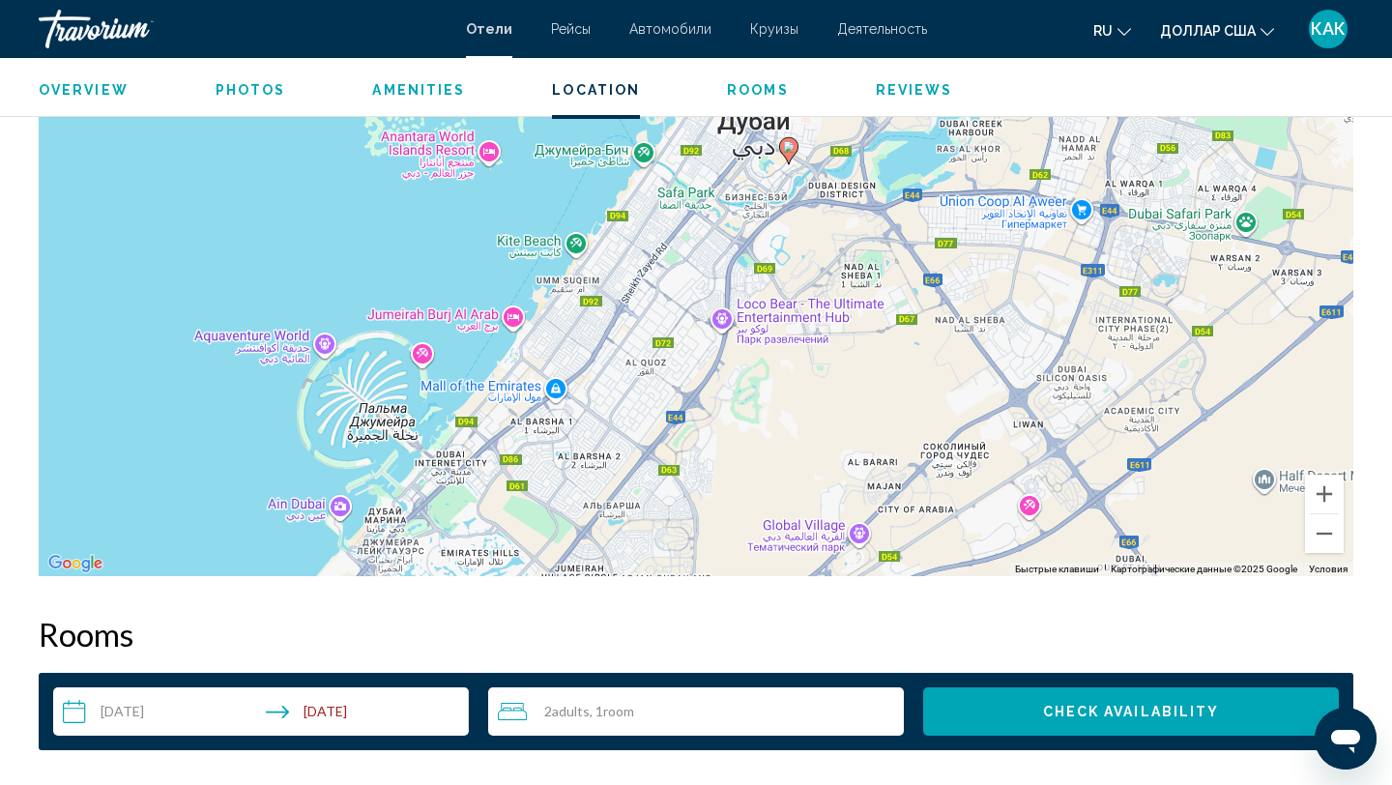
scroll to position [1968, 0]
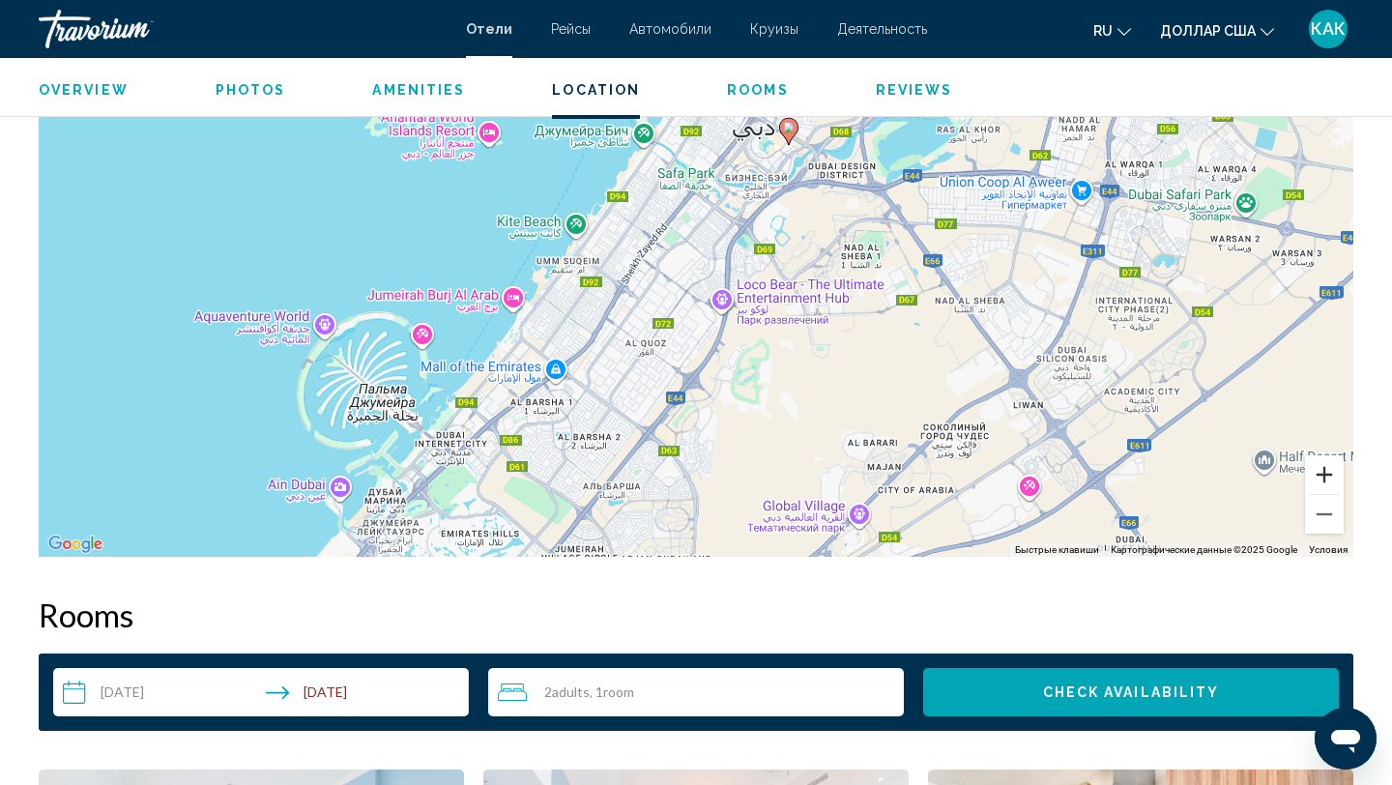
click at [1319, 481] on button "Увеличить" at bounding box center [1324, 474] width 39 height 39
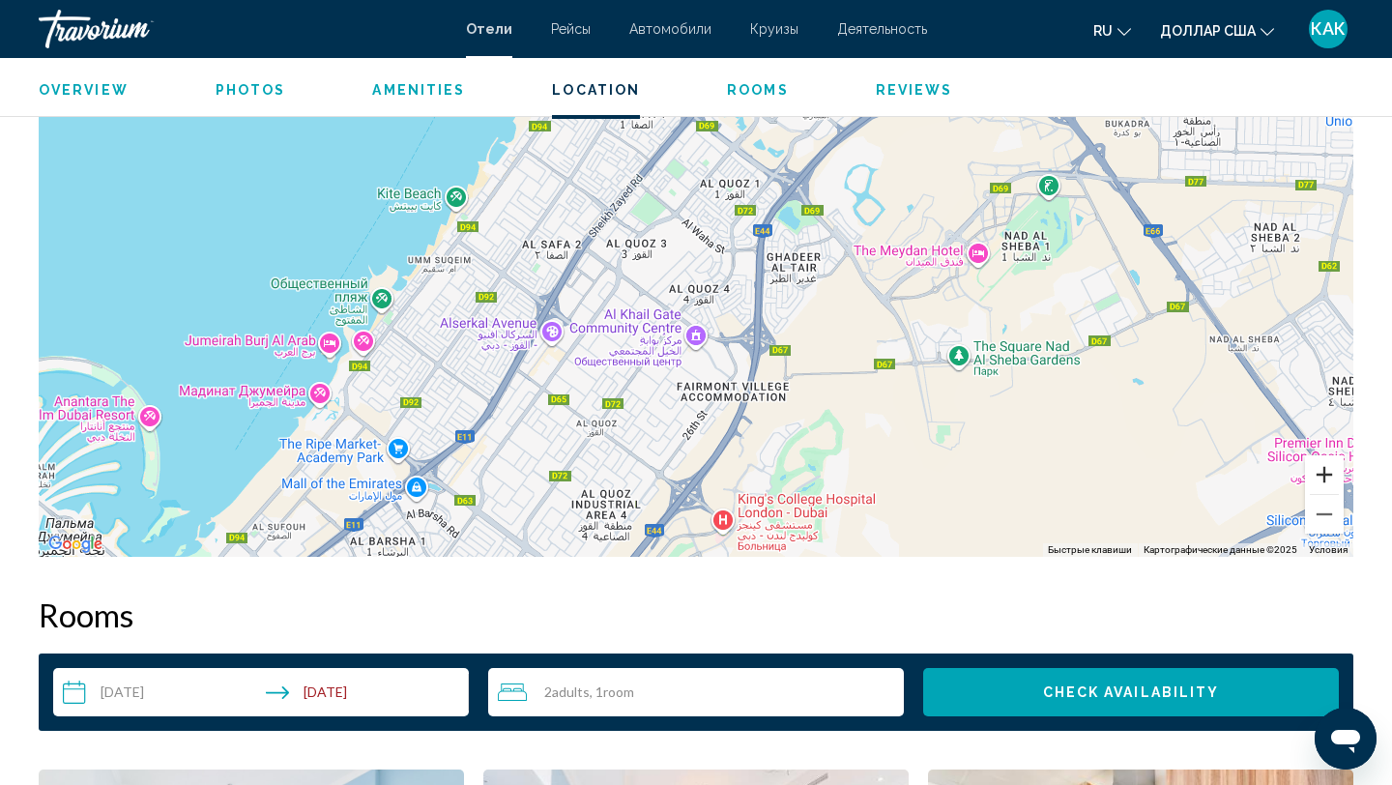
click at [1319, 481] on button "Увеличить" at bounding box center [1324, 474] width 39 height 39
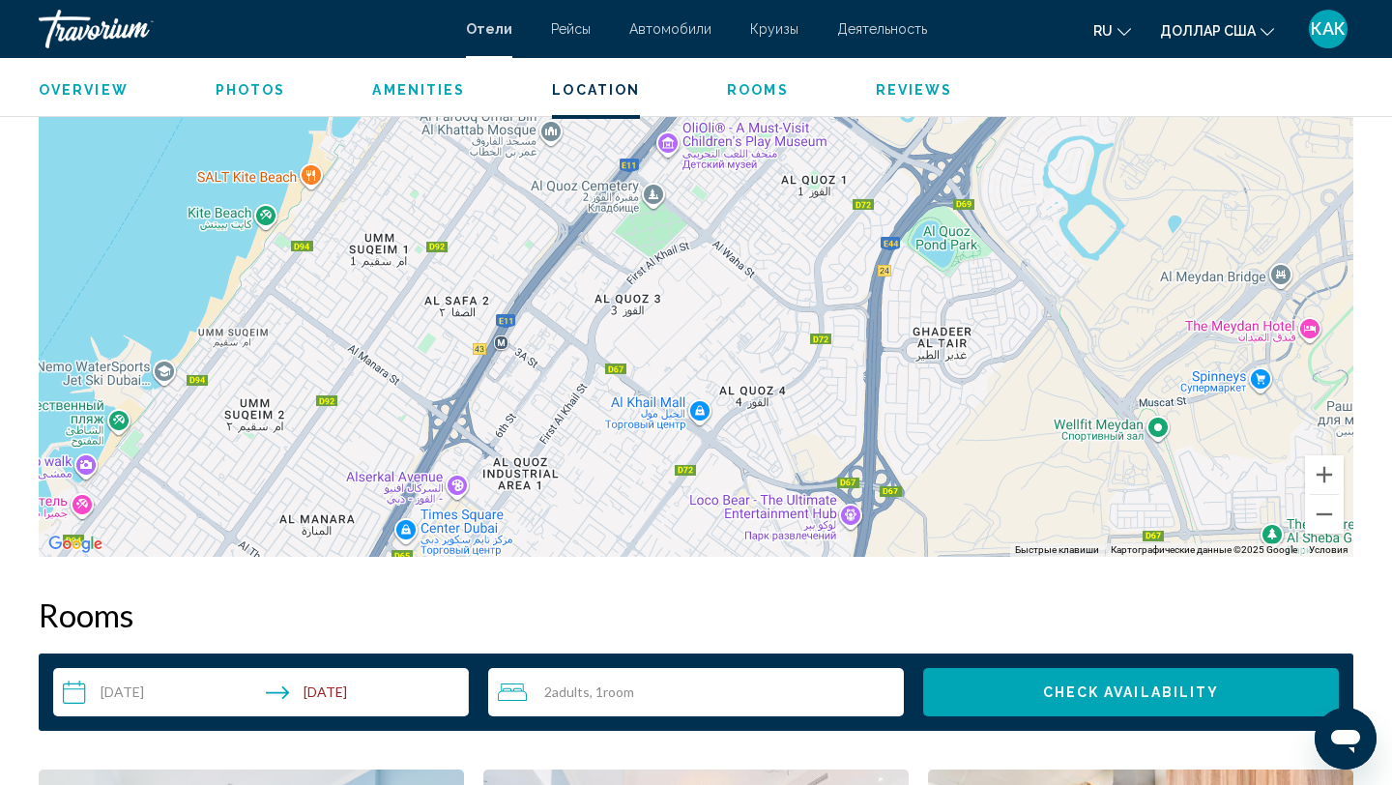
drag, startPoint x: 596, startPoint y: 380, endPoint x: 721, endPoint y: 534, distance: 197.9
click at [706, 529] on div "Основное содержание" at bounding box center [696, 267] width 1315 height 580
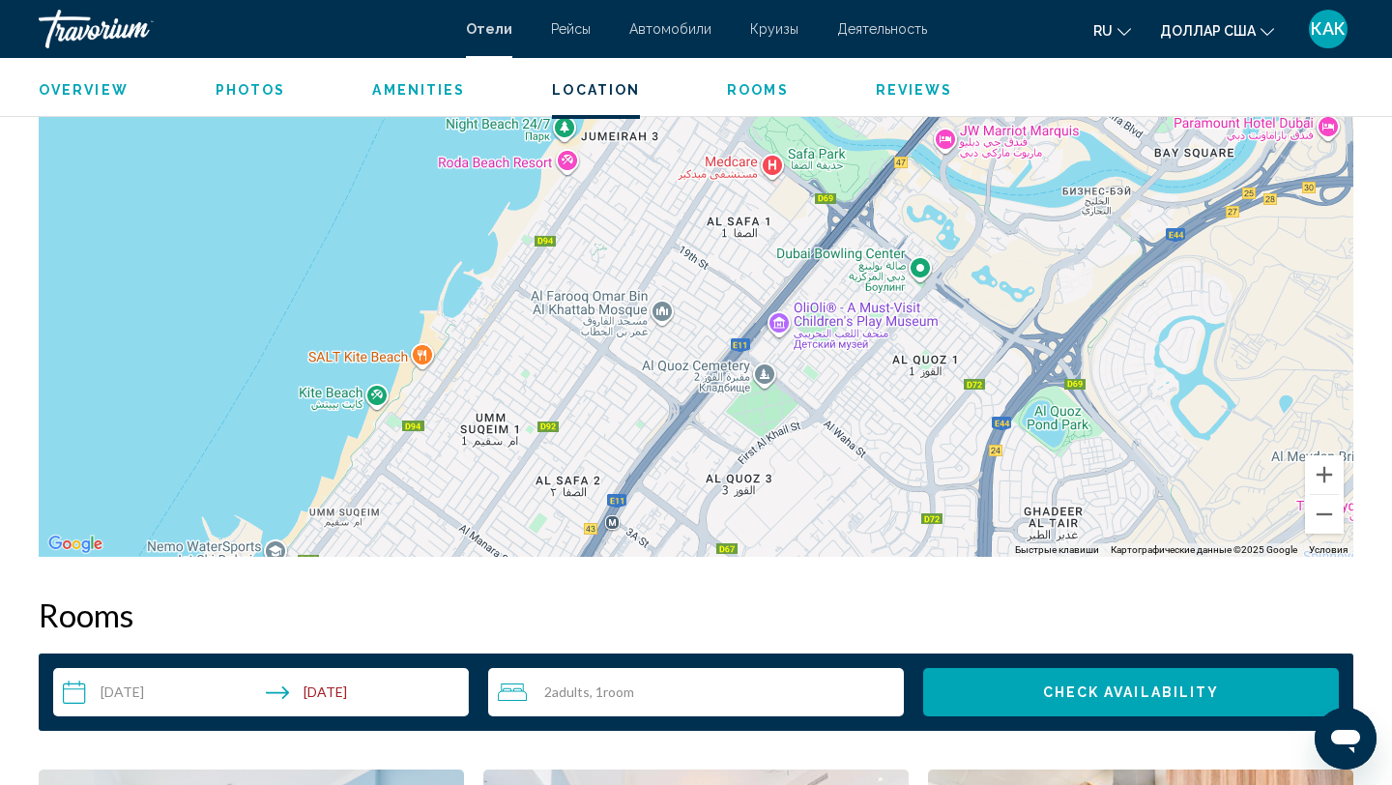
drag, startPoint x: 630, startPoint y: 359, endPoint x: 680, endPoint y: 508, distance: 157.7
click at [674, 495] on div "Чтобы активировать перетаскивание с помощью клавиатуры, нажмите Alt + Ввод. Пос…" at bounding box center [696, 267] width 1315 height 580
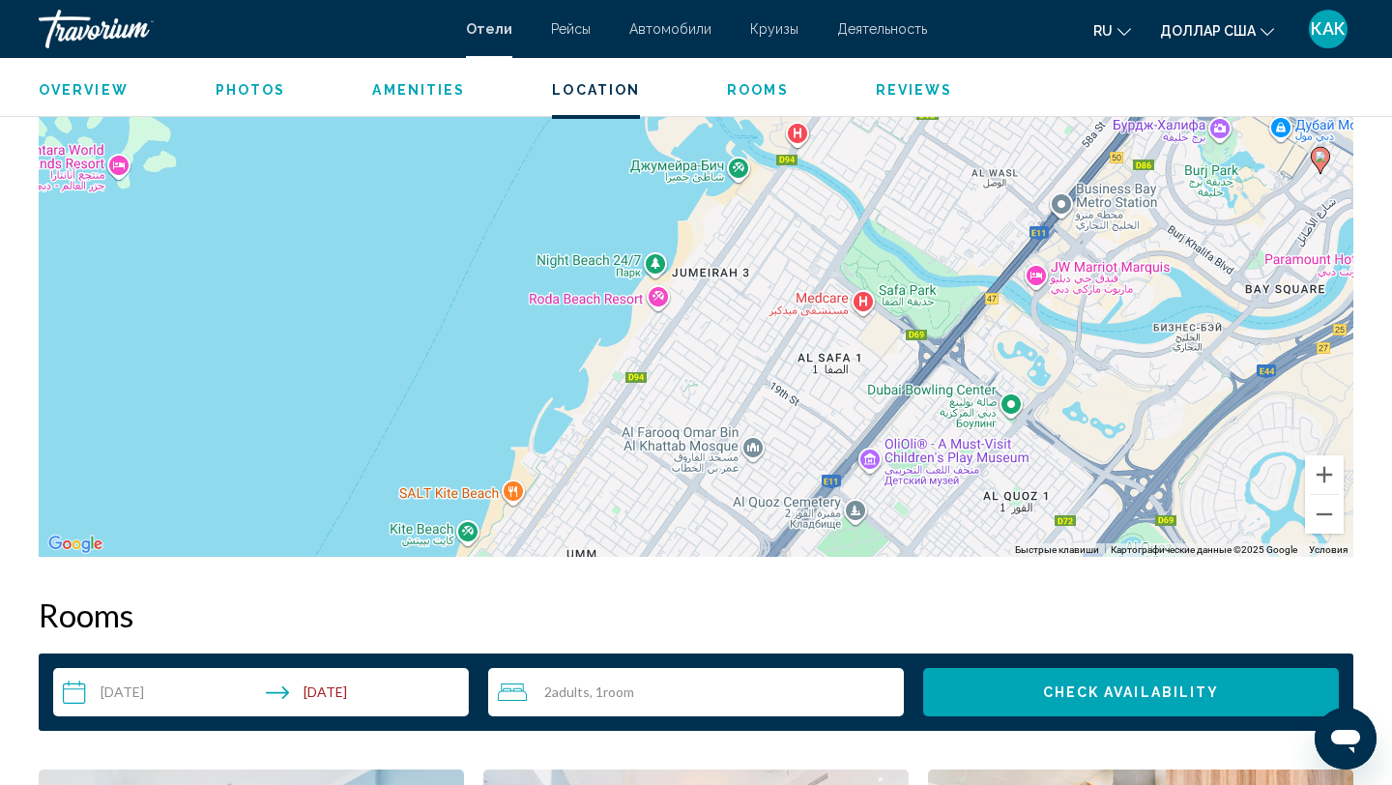
drag, startPoint x: 638, startPoint y: 301, endPoint x: 704, endPoint y: 366, distance: 93.0
click at [704, 366] on div "Чтобы активировать перетаскивание с помощью клавиатуры, нажмите Alt + Ввод. Пос…" at bounding box center [696, 267] width 1315 height 580
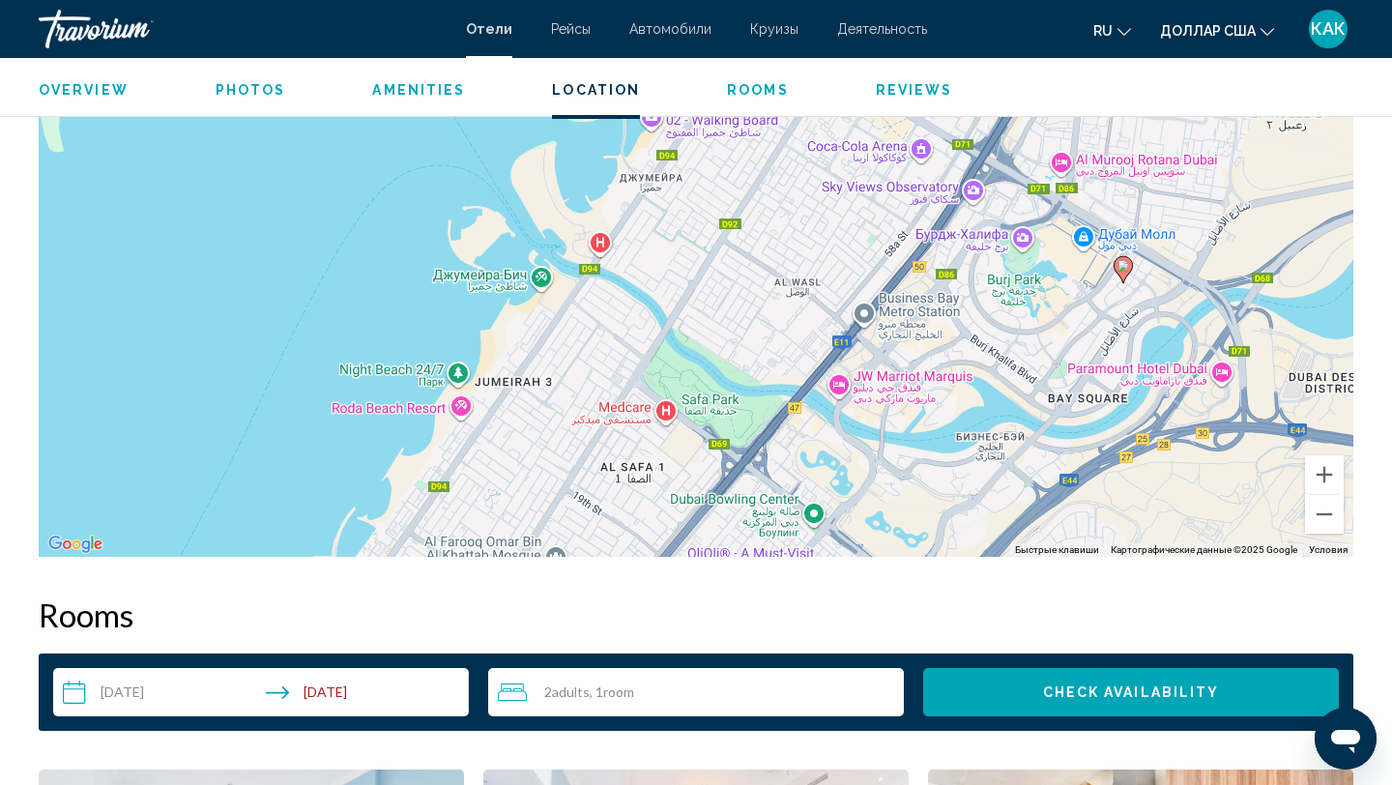
drag, startPoint x: 767, startPoint y: 289, endPoint x: 535, endPoint y: 478, distance: 298.9
click at [539, 474] on div "Чтобы активировать перетаскивание с помощью клавиатуры, нажмите Alt + Ввод. Пос…" at bounding box center [696, 267] width 1315 height 580
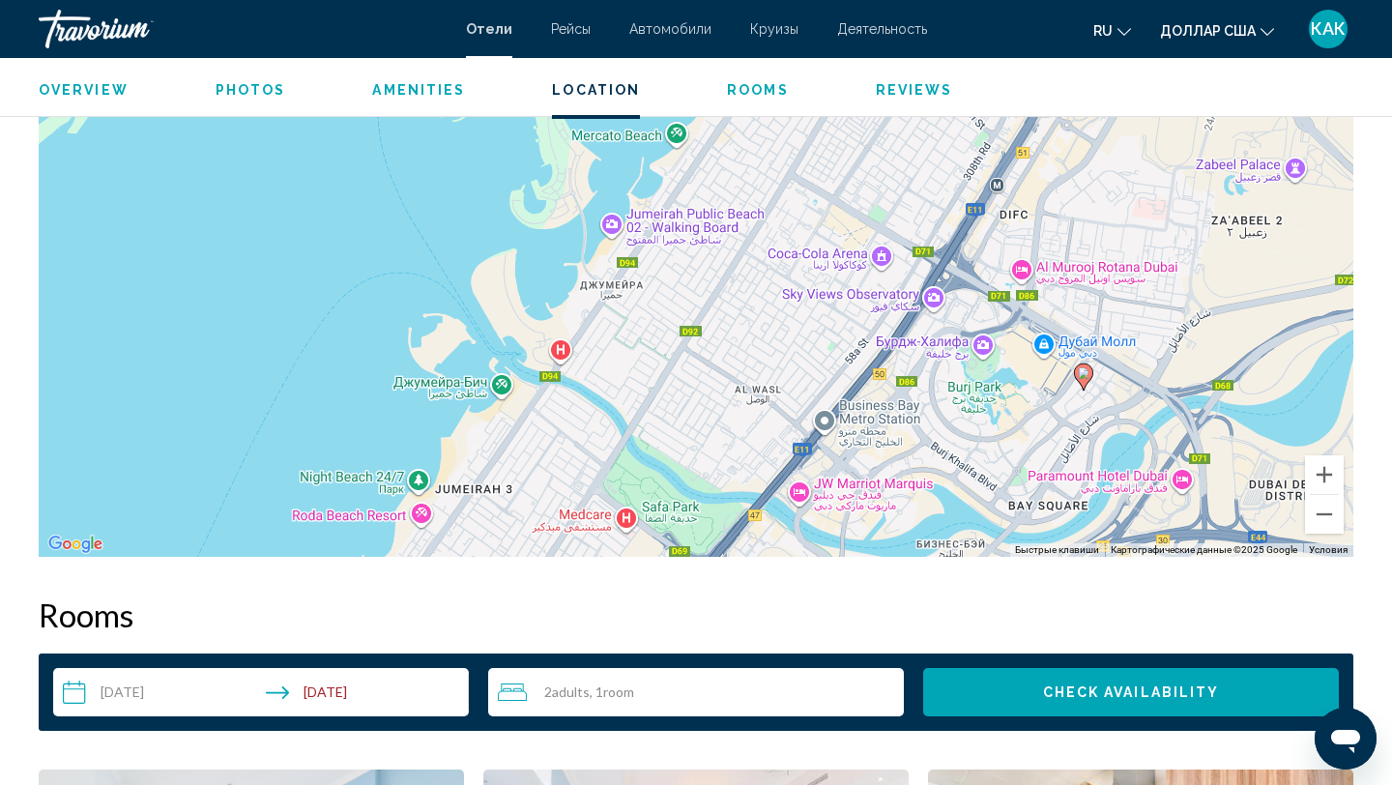
drag, startPoint x: 802, startPoint y: 359, endPoint x: 743, endPoint y: 308, distance: 77.5
click at [750, 318] on div "Чтобы активировать перетаскивание с помощью клавиатуры, нажмите Alt + Ввод. Пос…" at bounding box center [696, 267] width 1315 height 580
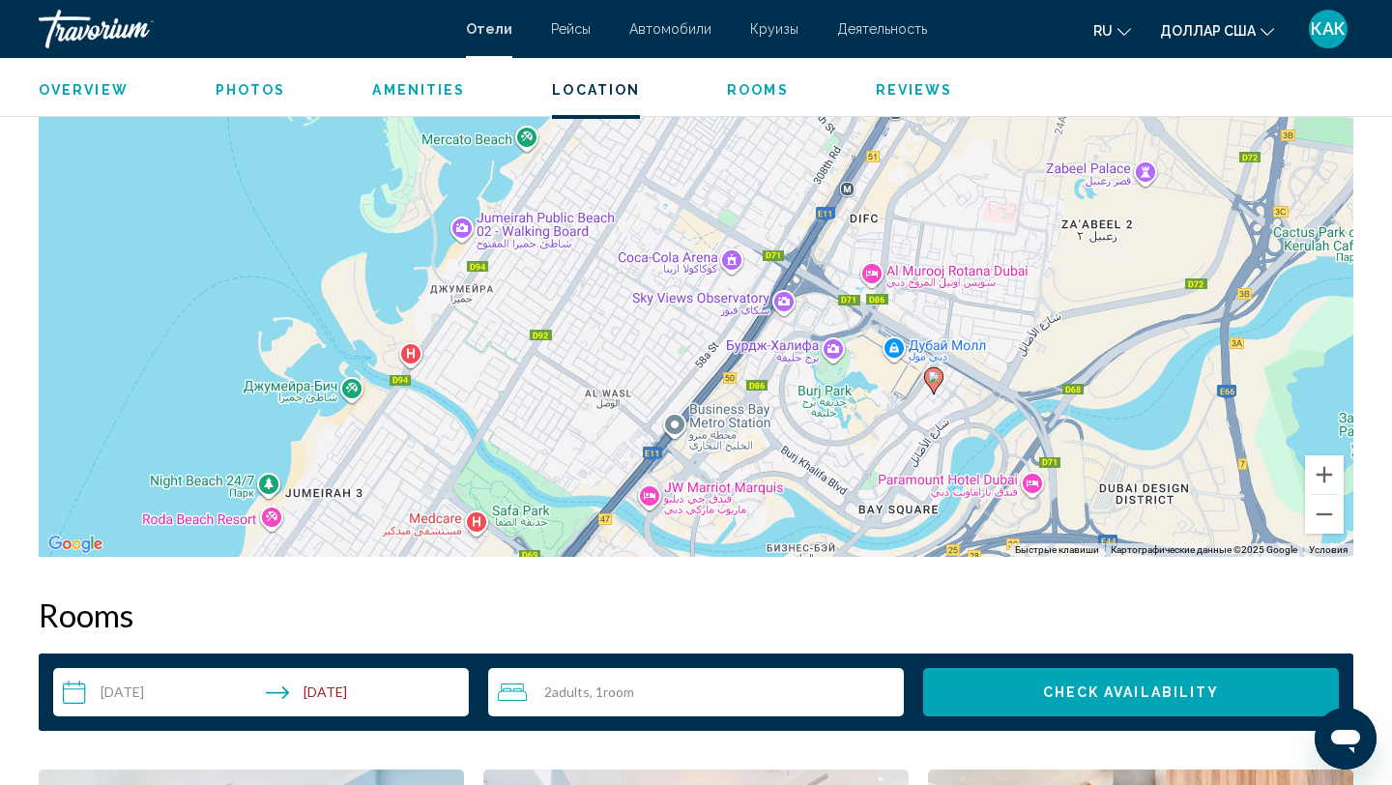
drag, startPoint x: 776, startPoint y: 260, endPoint x: 676, endPoint y: 309, distance: 112.0
click at [681, 319] on div "Чтобы активировать перетаскивание с помощью клавиатуры, нажмите Alt + Ввод. Пос…" at bounding box center [696, 267] width 1315 height 580
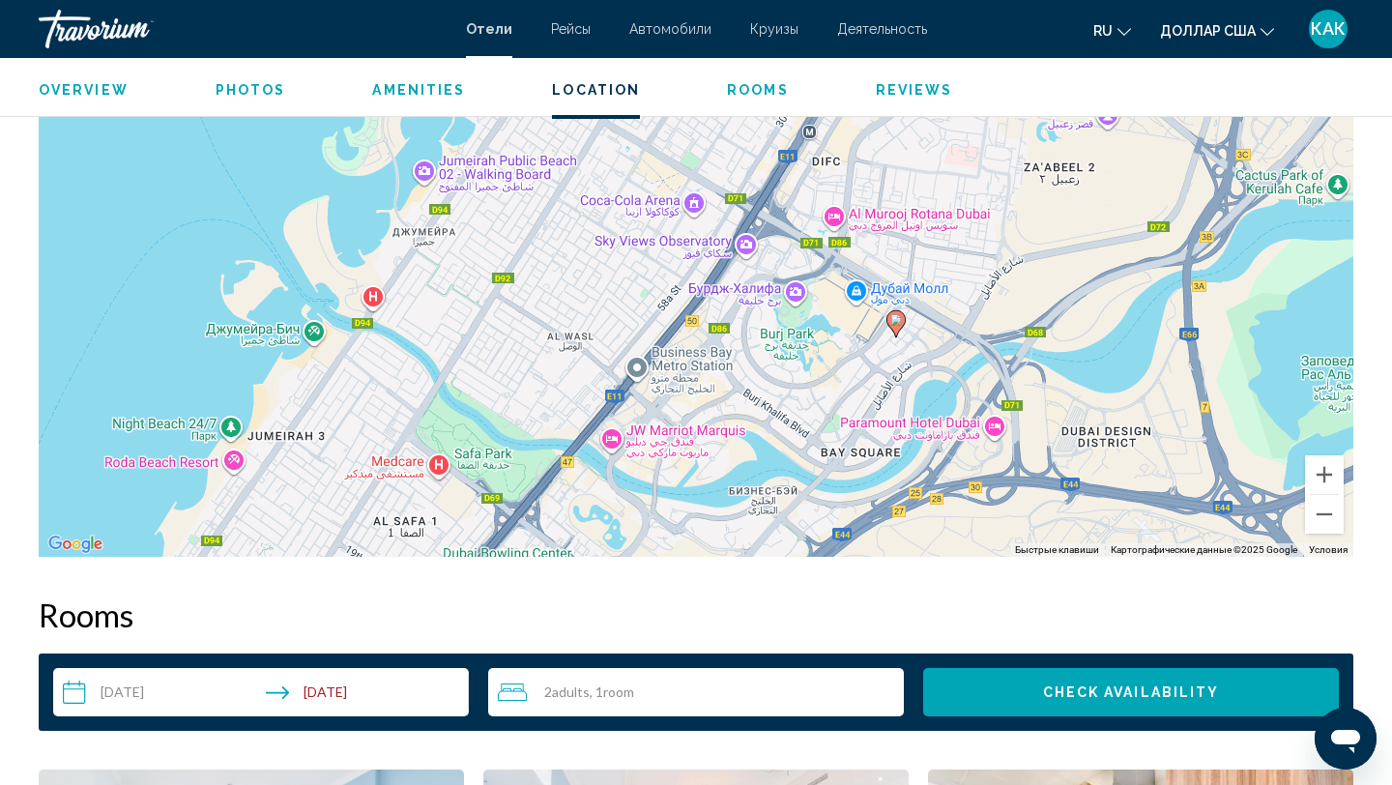
drag, startPoint x: 723, startPoint y: 291, endPoint x: 701, endPoint y: 234, distance: 61.2
click at [701, 234] on div "Чтобы активировать перетаскивание с помощью клавиатуры, нажмите Alt + Ввод. Пос…" at bounding box center [696, 267] width 1315 height 580
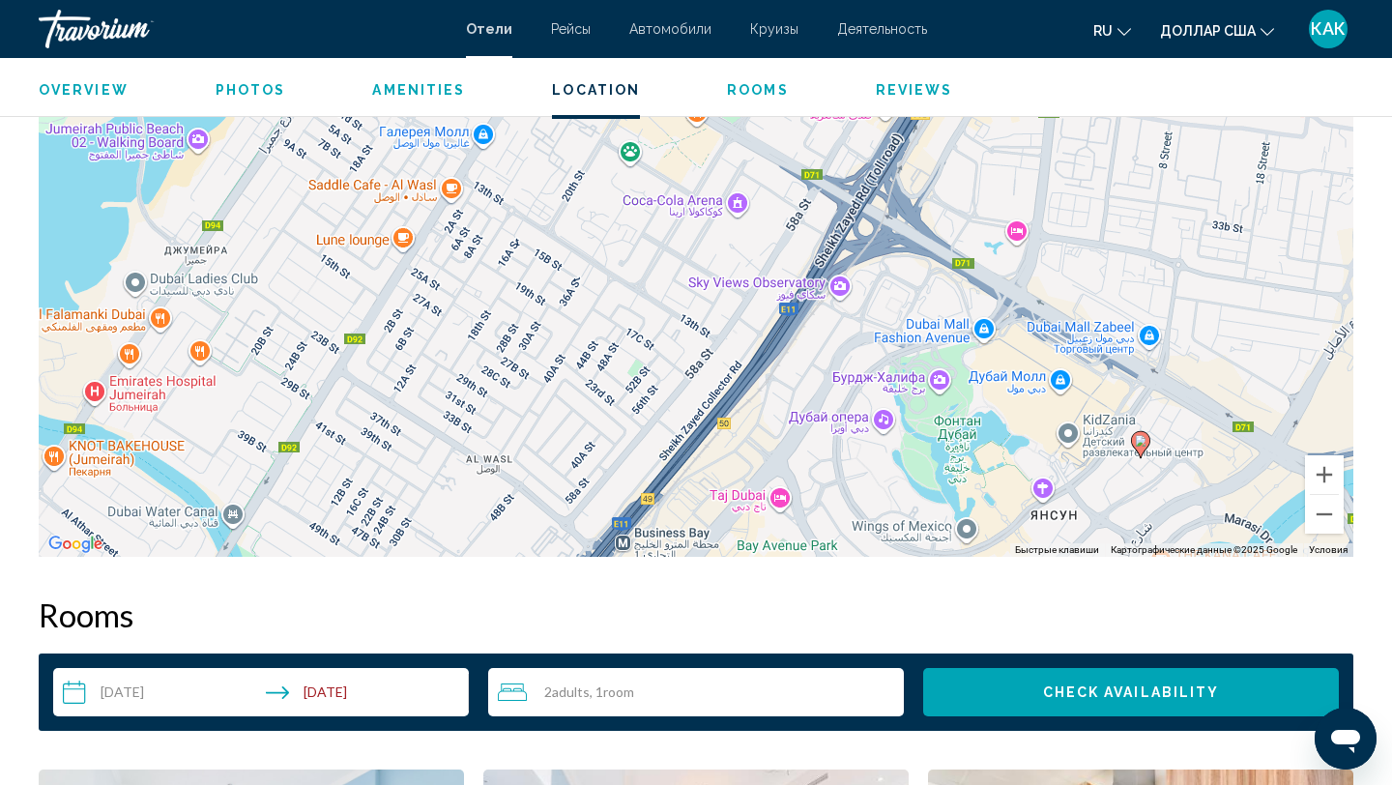
drag, startPoint x: 854, startPoint y: 427, endPoint x: 903, endPoint y: 441, distance: 51.1
click at [903, 441] on div "Чтобы активировать перетаскивание с помощью клавиатуры, нажмите Alt + Ввод. Пос…" at bounding box center [696, 267] width 1315 height 580
drag, startPoint x: 650, startPoint y: 225, endPoint x: 741, endPoint y: 320, distance: 131.9
click at [735, 318] on div "Чтобы активировать перетаскивание с помощью клавиатуры, нажмите Alt + Ввод. Пос…" at bounding box center [696, 267] width 1315 height 580
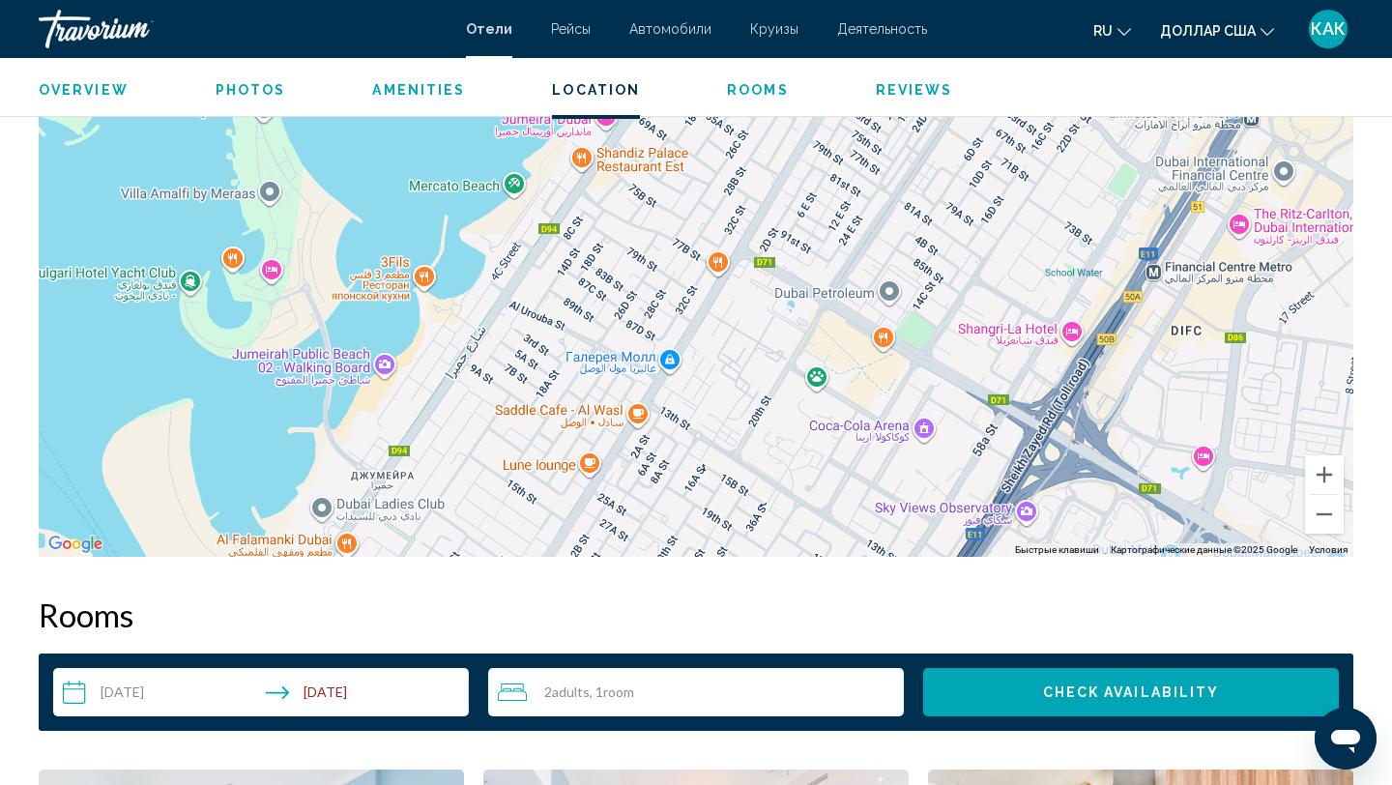
drag, startPoint x: 656, startPoint y: 244, endPoint x: 728, endPoint y: 355, distance: 132.2
click at [720, 350] on div "Чтобы активировать перетаскивание с помощью клавиатуры, нажмите Alt + Ввод. Пос…" at bounding box center [696, 267] width 1315 height 580
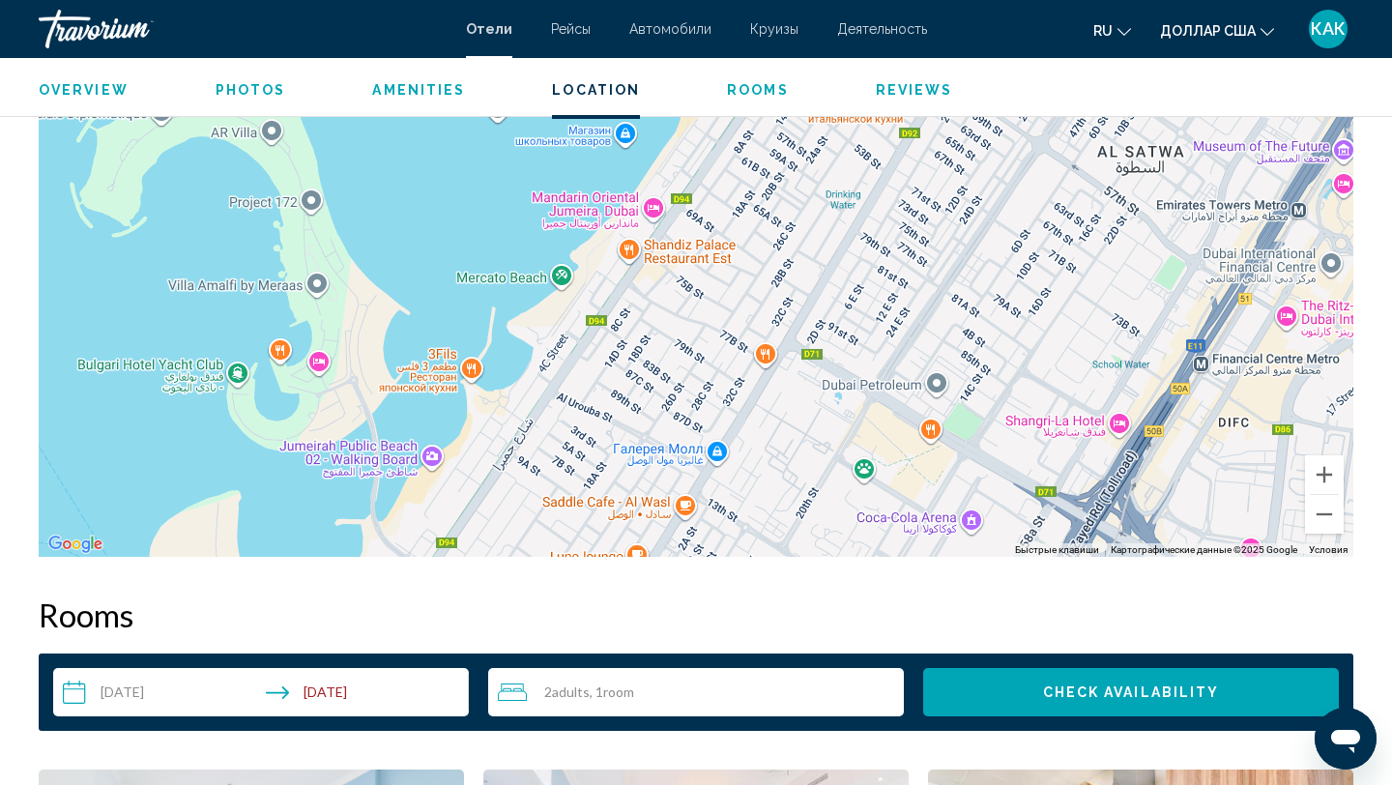
drag, startPoint x: 642, startPoint y: 275, endPoint x: 681, endPoint y: 390, distance: 120.7
click at [681, 390] on div "Чтобы активировать перетаскивание с помощью клавиатуры, нажмите Alt + Ввод. Пос…" at bounding box center [696, 267] width 1315 height 580
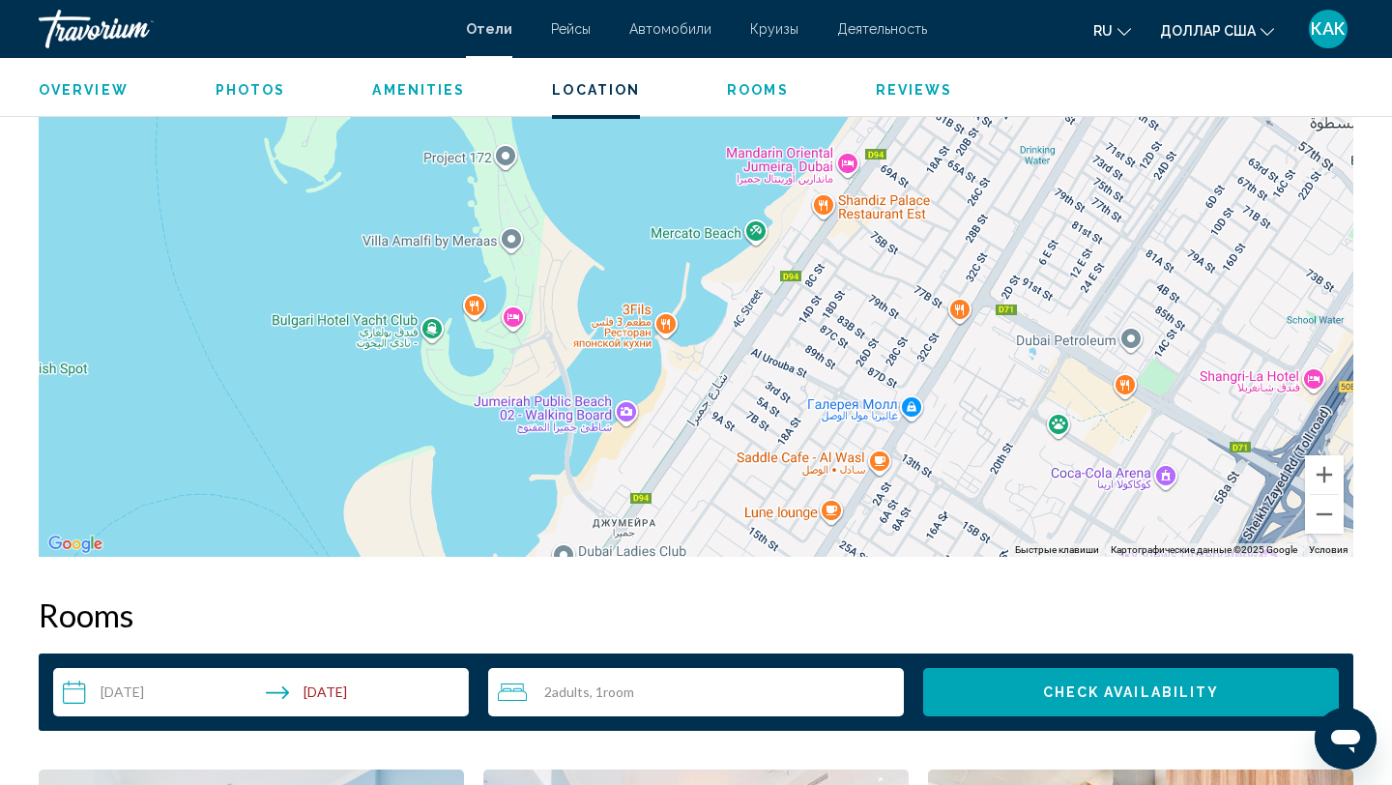
drag, startPoint x: 682, startPoint y: 397, endPoint x: 863, endPoint y: 304, distance: 203.6
click at [868, 307] on div "Основное содержание" at bounding box center [696, 267] width 1315 height 580
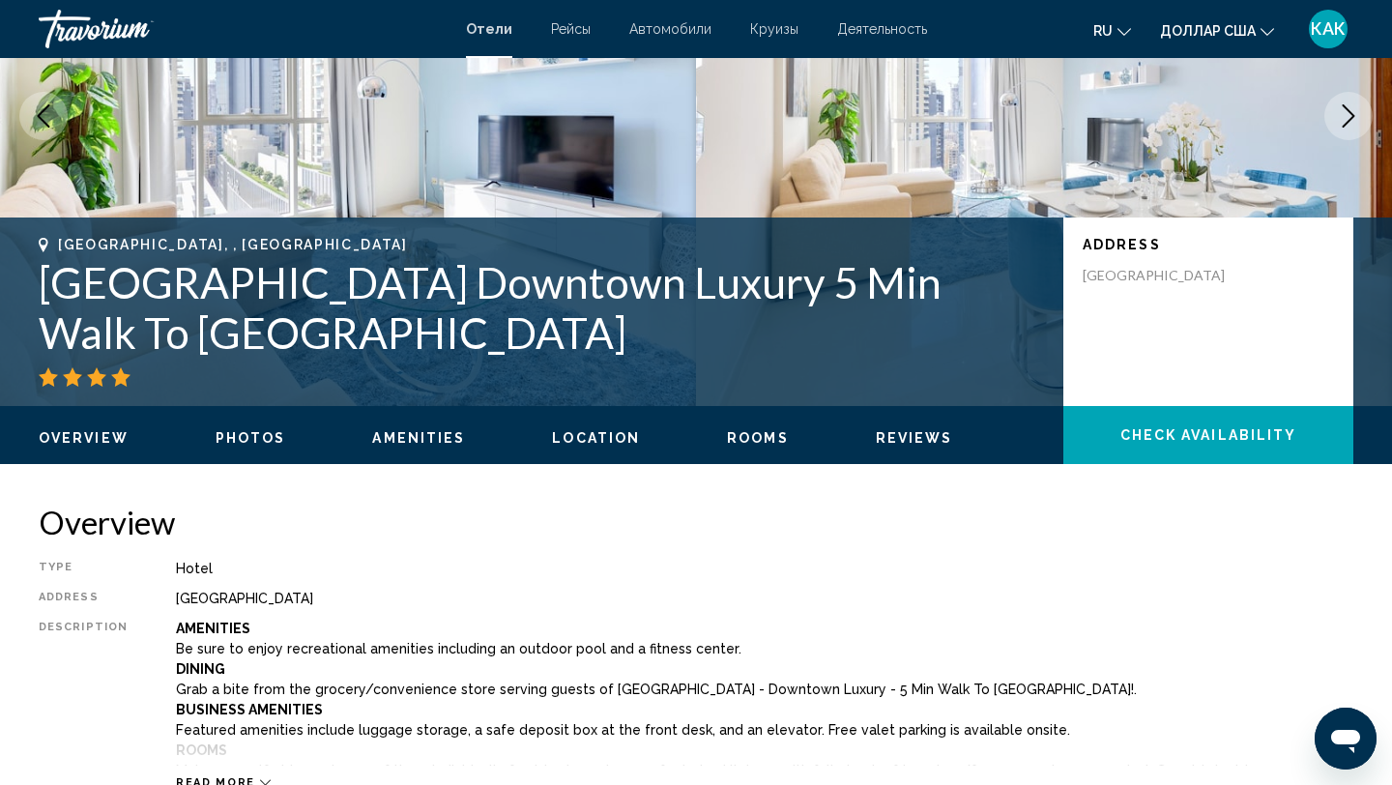
scroll to position [0, 0]
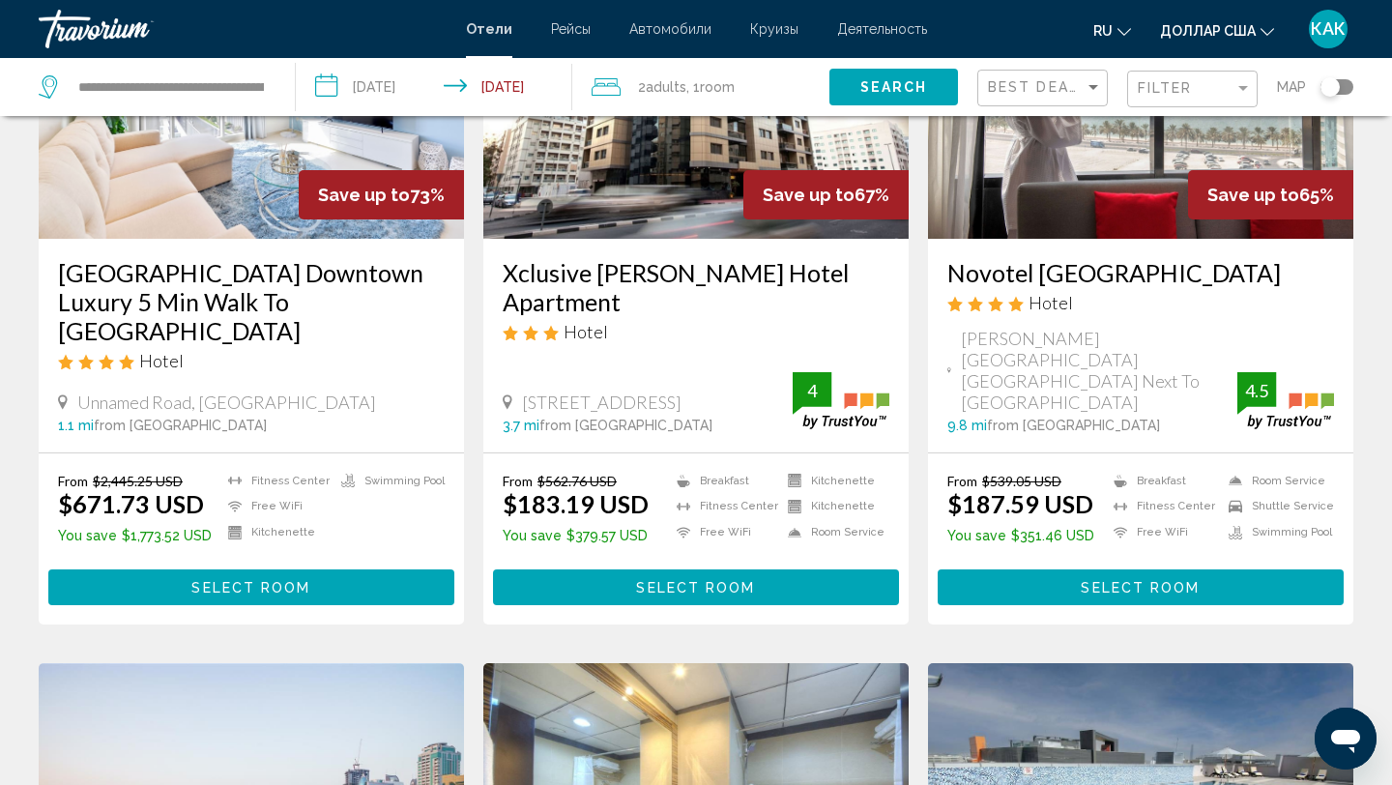
scroll to position [257, 0]
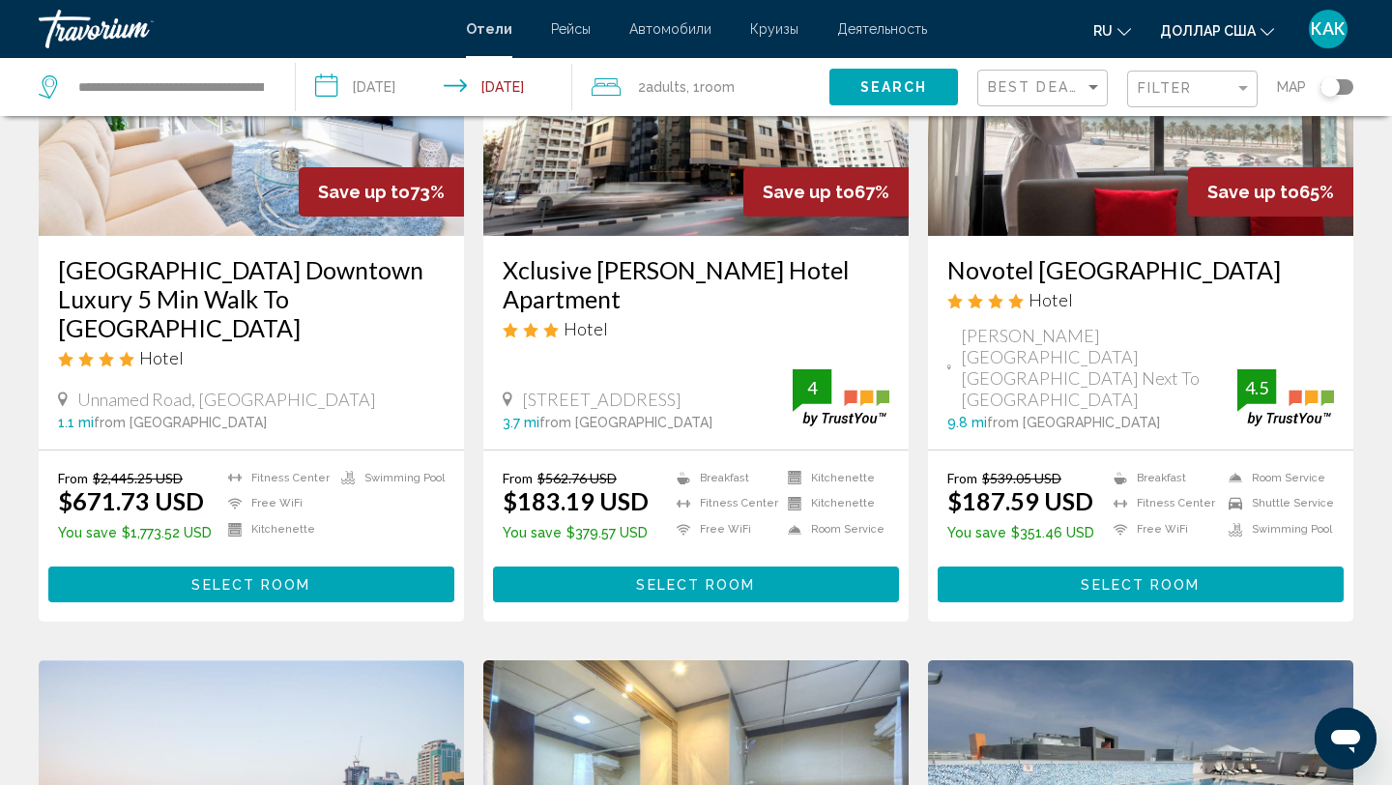
click at [535, 269] on h3 "Xclusive [PERSON_NAME] Hotel Apartment" at bounding box center [696, 284] width 387 height 58
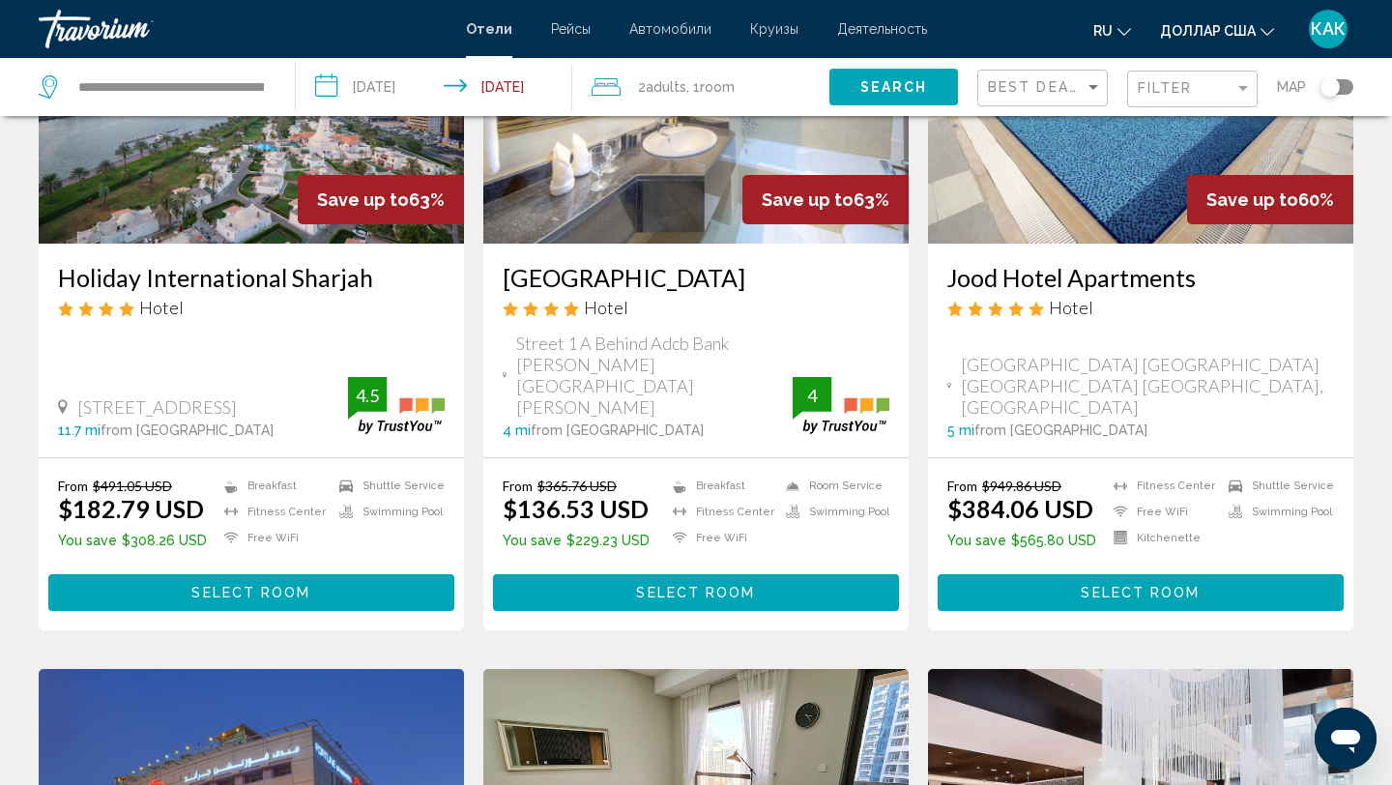
scroll to position [985, 0]
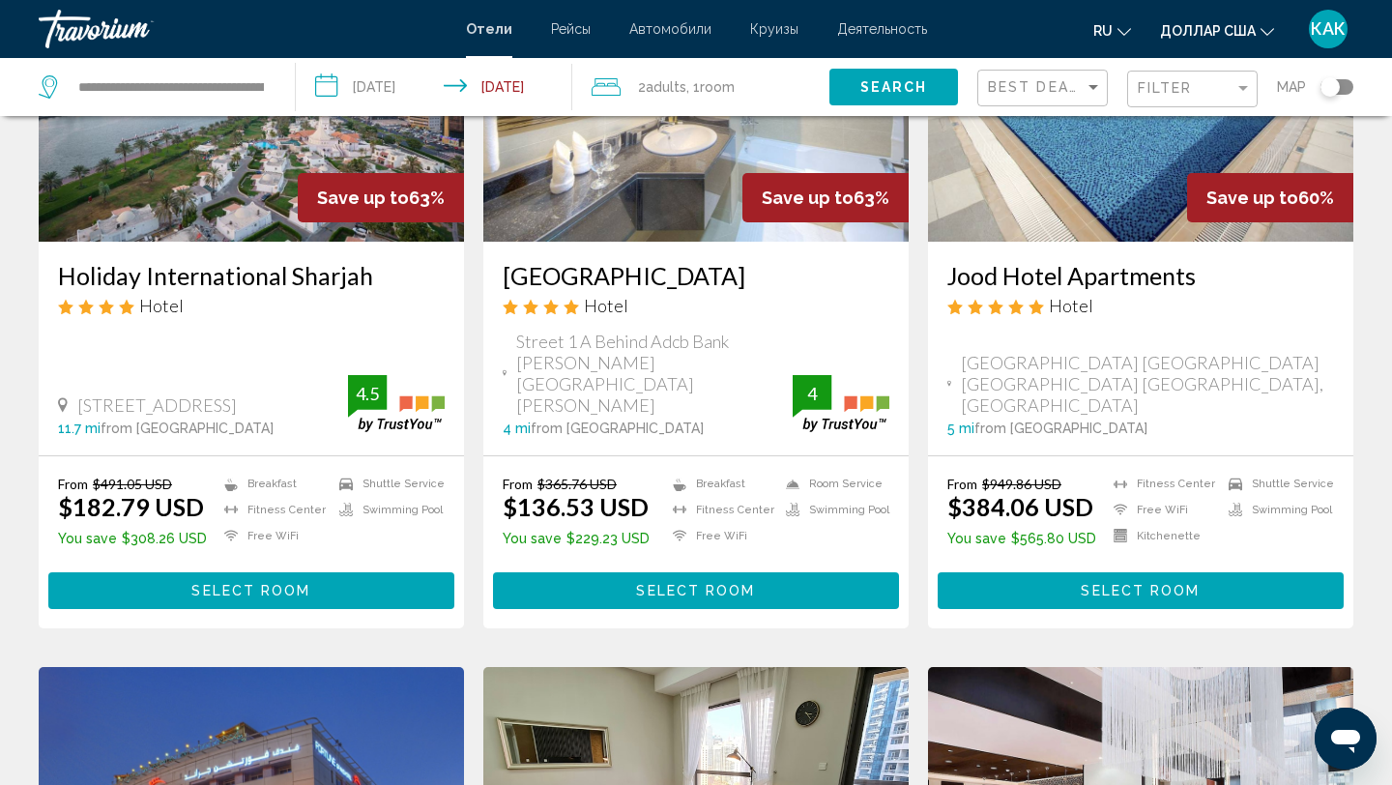
click at [648, 242] on div "[GEOGRAPHIC_DATA] Hotel Street 1 A Behind Adcb [GEOGRAPHIC_DATA][PERSON_NAME][P…" at bounding box center [695, 349] width 425 height 214
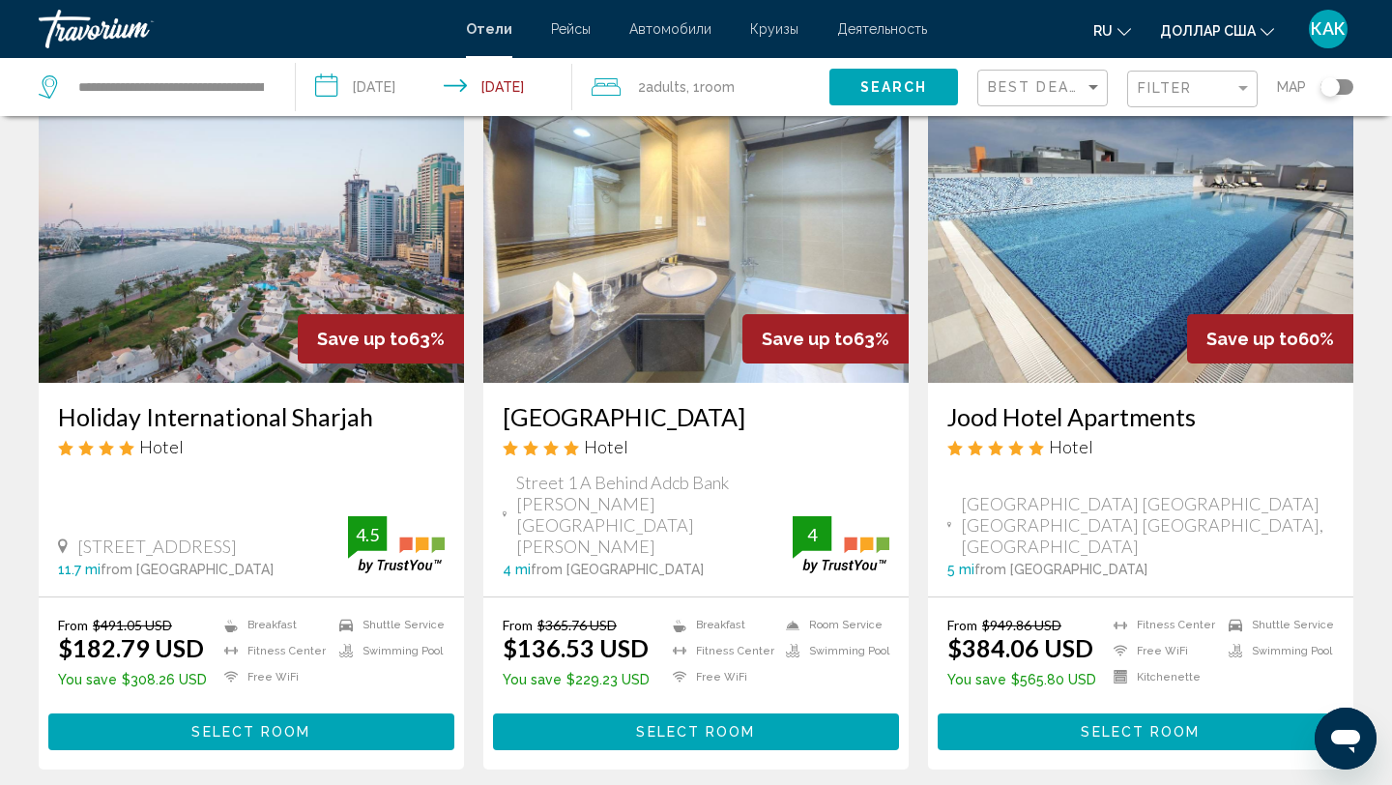
scroll to position [828, 0]
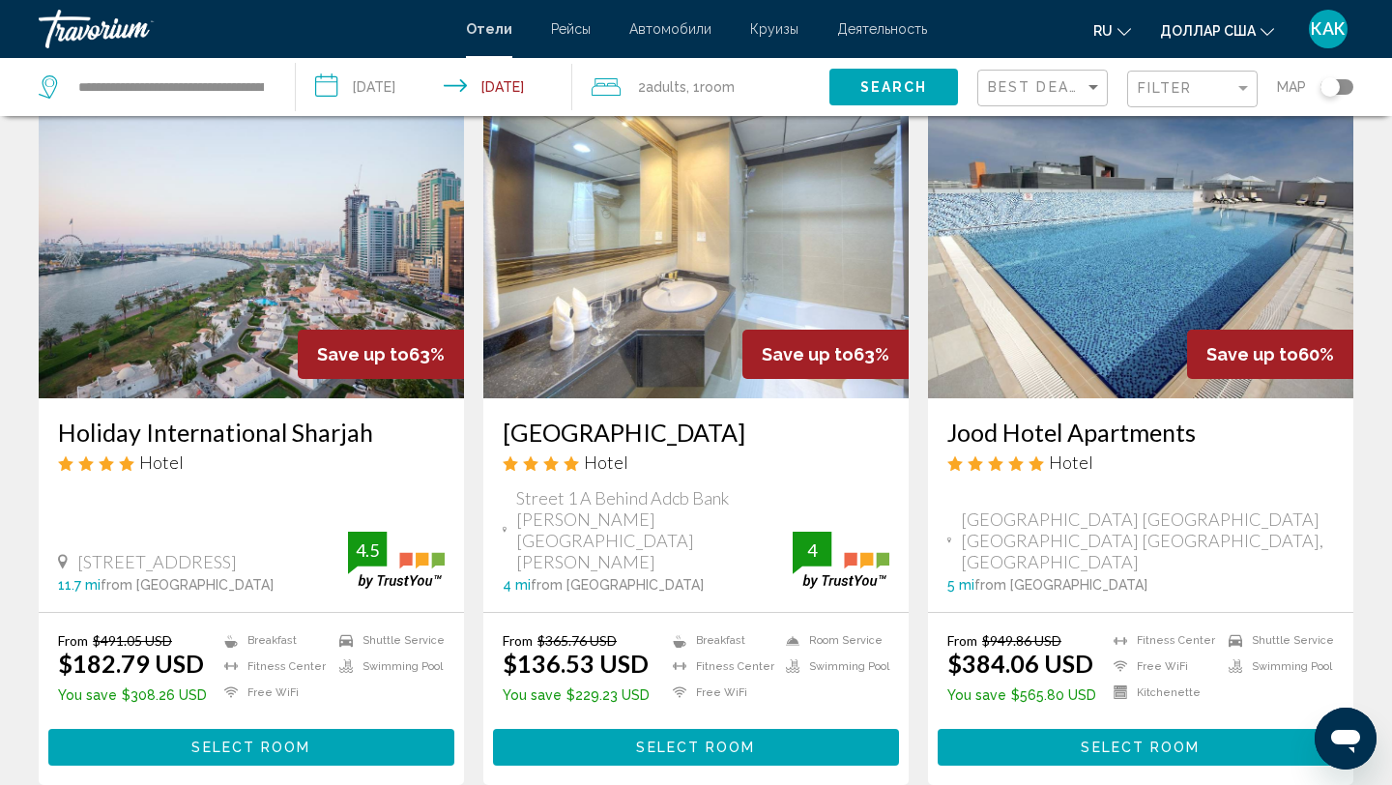
click at [635, 264] on img "Основное содержание" at bounding box center [695, 243] width 425 height 309
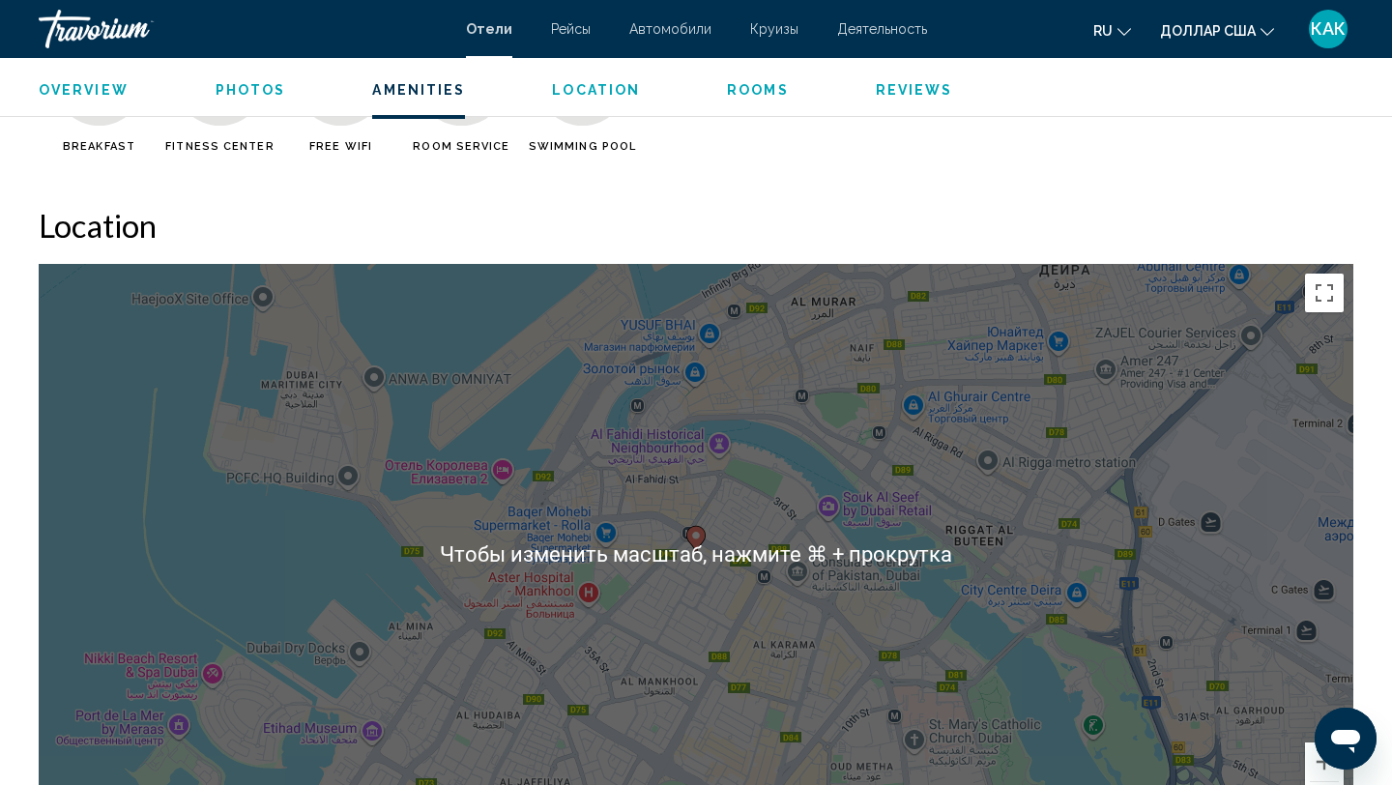
scroll to position [1621, 0]
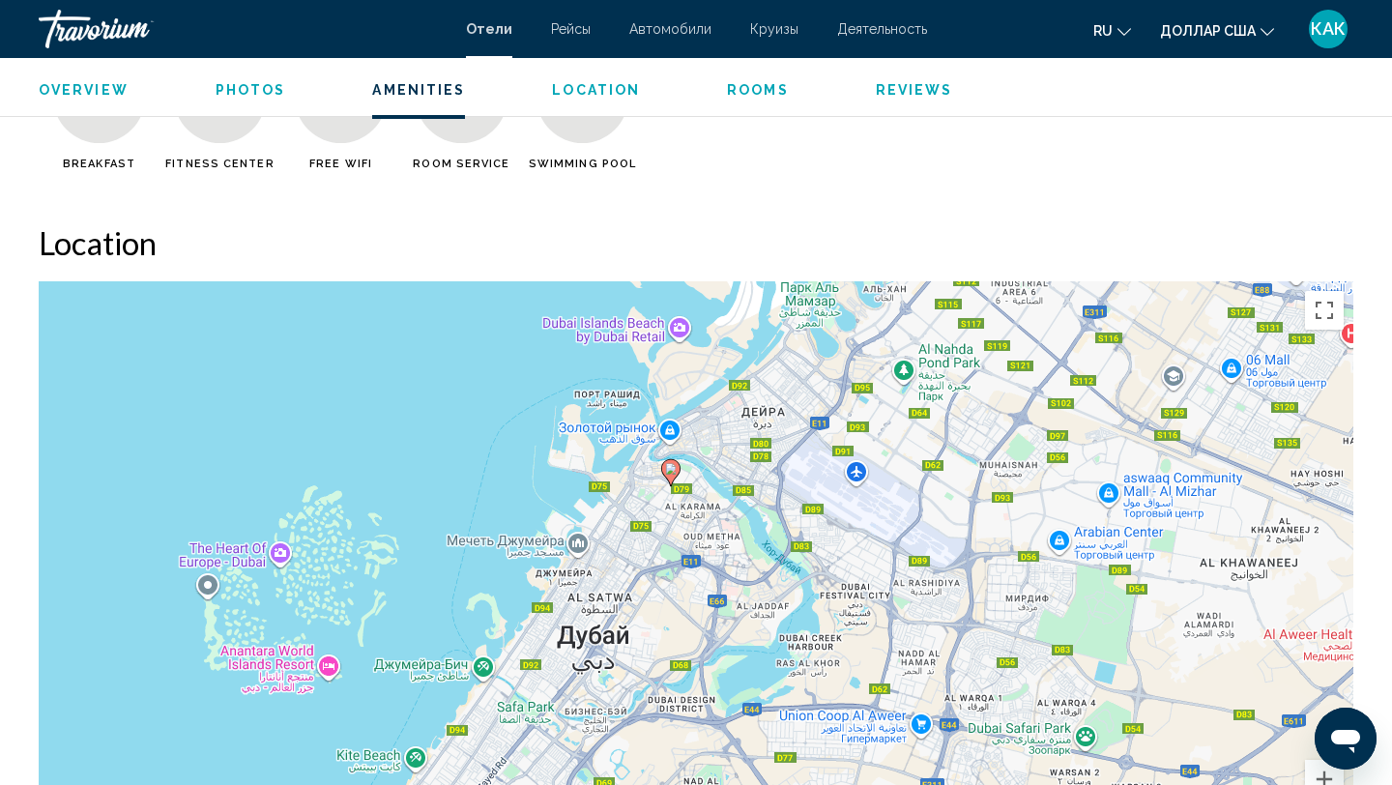
drag, startPoint x: 658, startPoint y: 453, endPoint x: 688, endPoint y: 302, distance: 154.7
click at [677, 363] on div "Чтобы активировать перетаскивание с помощью клавиатуры, нажмите Alt + Ввод. Пос…" at bounding box center [696, 571] width 1315 height 580
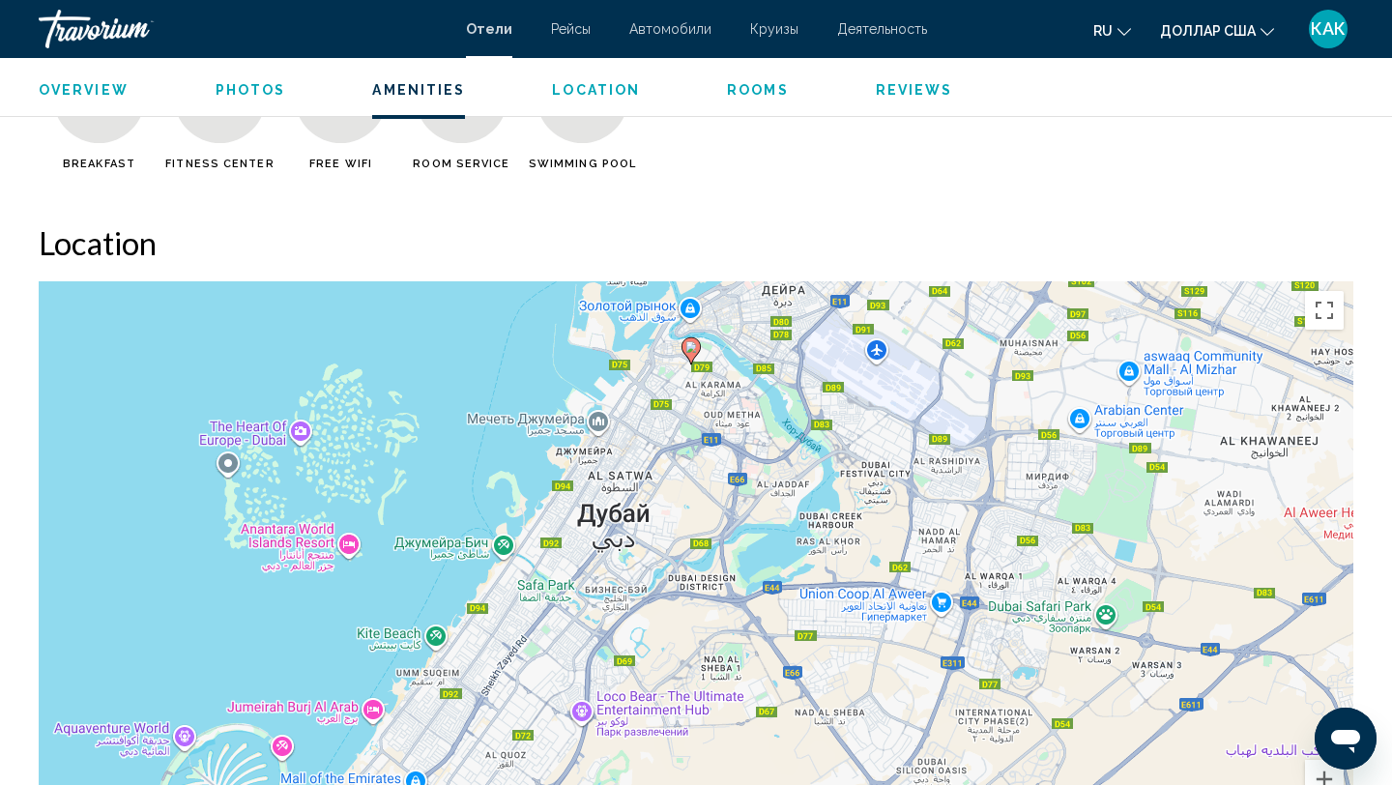
drag, startPoint x: 666, startPoint y: 533, endPoint x: 639, endPoint y: 621, distance: 92.0
click at [641, 608] on div "Чтобы активировать перетаскивание с помощью клавиатуры, нажмите Alt + Ввод. Пос…" at bounding box center [696, 571] width 1315 height 580
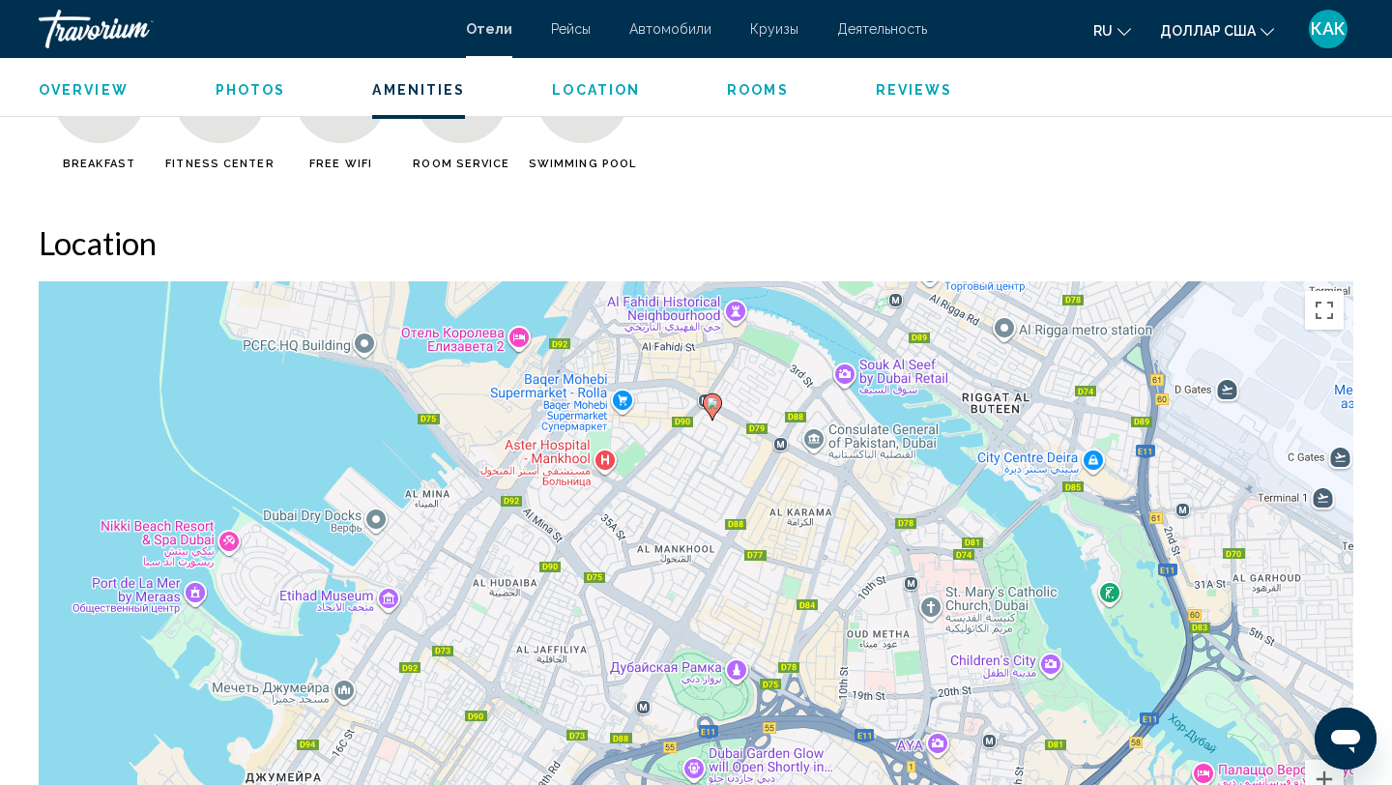
drag, startPoint x: 659, startPoint y: 412, endPoint x: 654, endPoint y: 562, distance: 149.9
click at [654, 554] on div "Чтобы активировать перетаскивание с помощью клавиатуры, нажмите Alt + Ввод. Пос…" at bounding box center [696, 571] width 1315 height 580
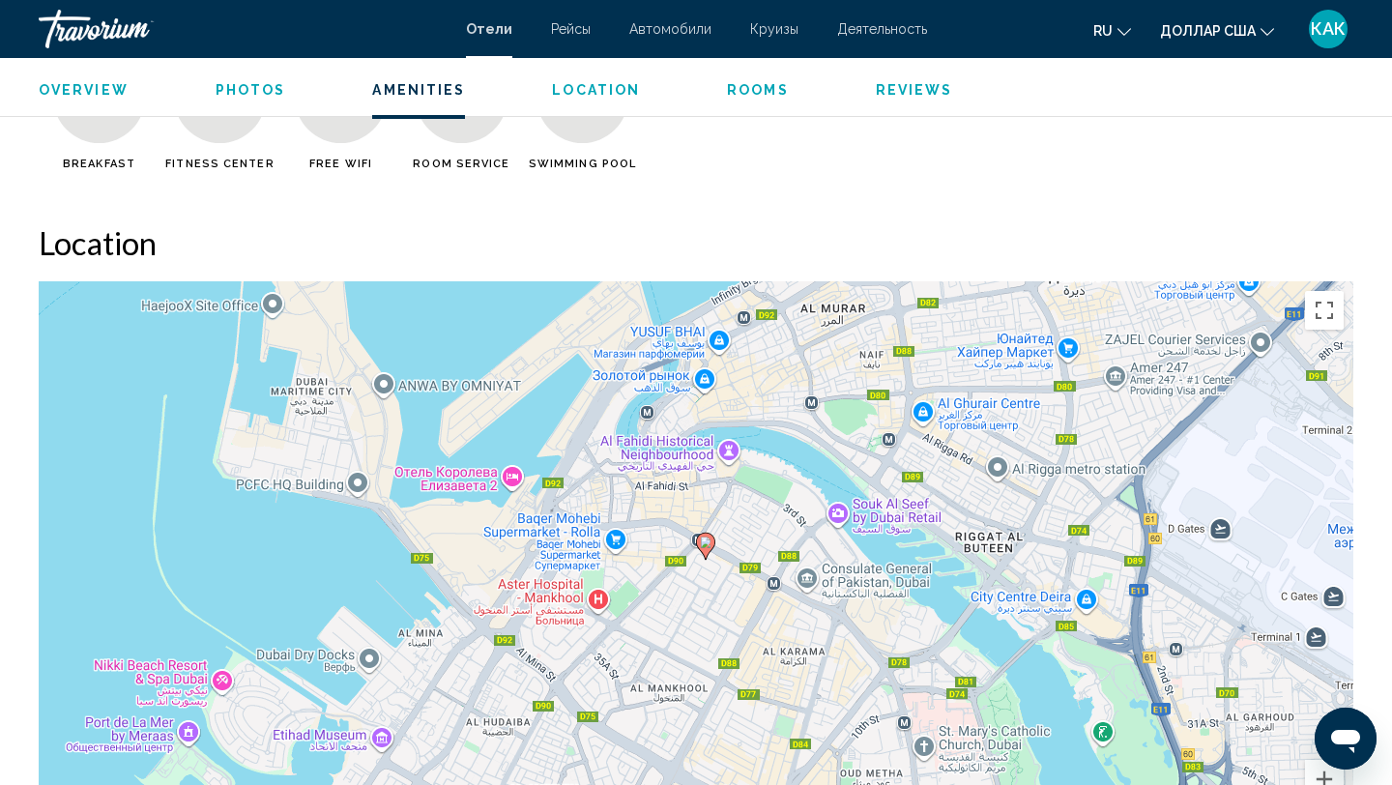
drag, startPoint x: 634, startPoint y: 540, endPoint x: 634, endPoint y: 628, distance: 88.0
click at [634, 628] on div "Чтобы активировать перетаскивание с помощью клавиатуры, нажмите Alt + Ввод. Пос…" at bounding box center [696, 571] width 1315 height 580
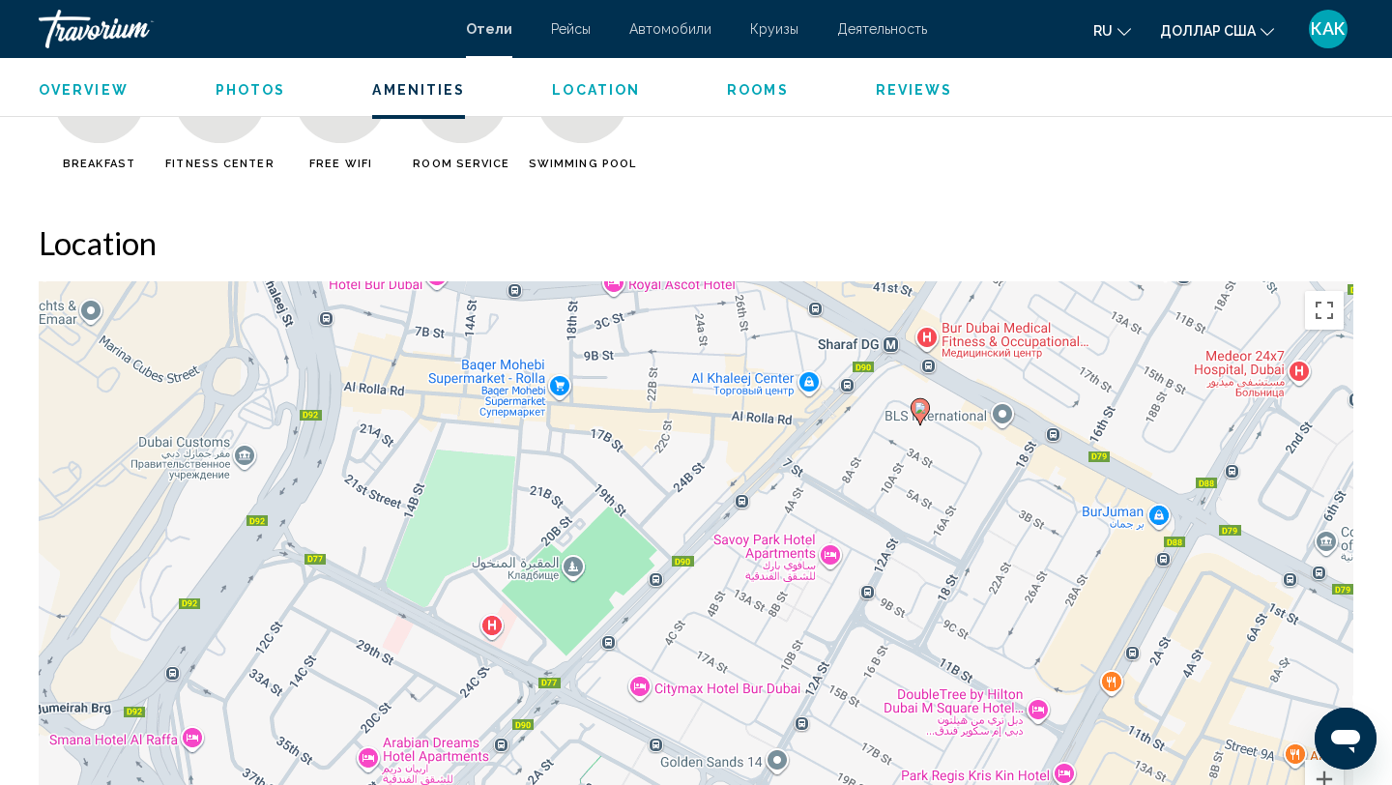
drag, startPoint x: 667, startPoint y: 471, endPoint x: 667, endPoint y: 540, distance: 69.6
click at [667, 527] on div "Чтобы активировать перетаскивание с помощью клавиатуры, нажмите Alt + Ввод. Пос…" at bounding box center [696, 571] width 1315 height 580
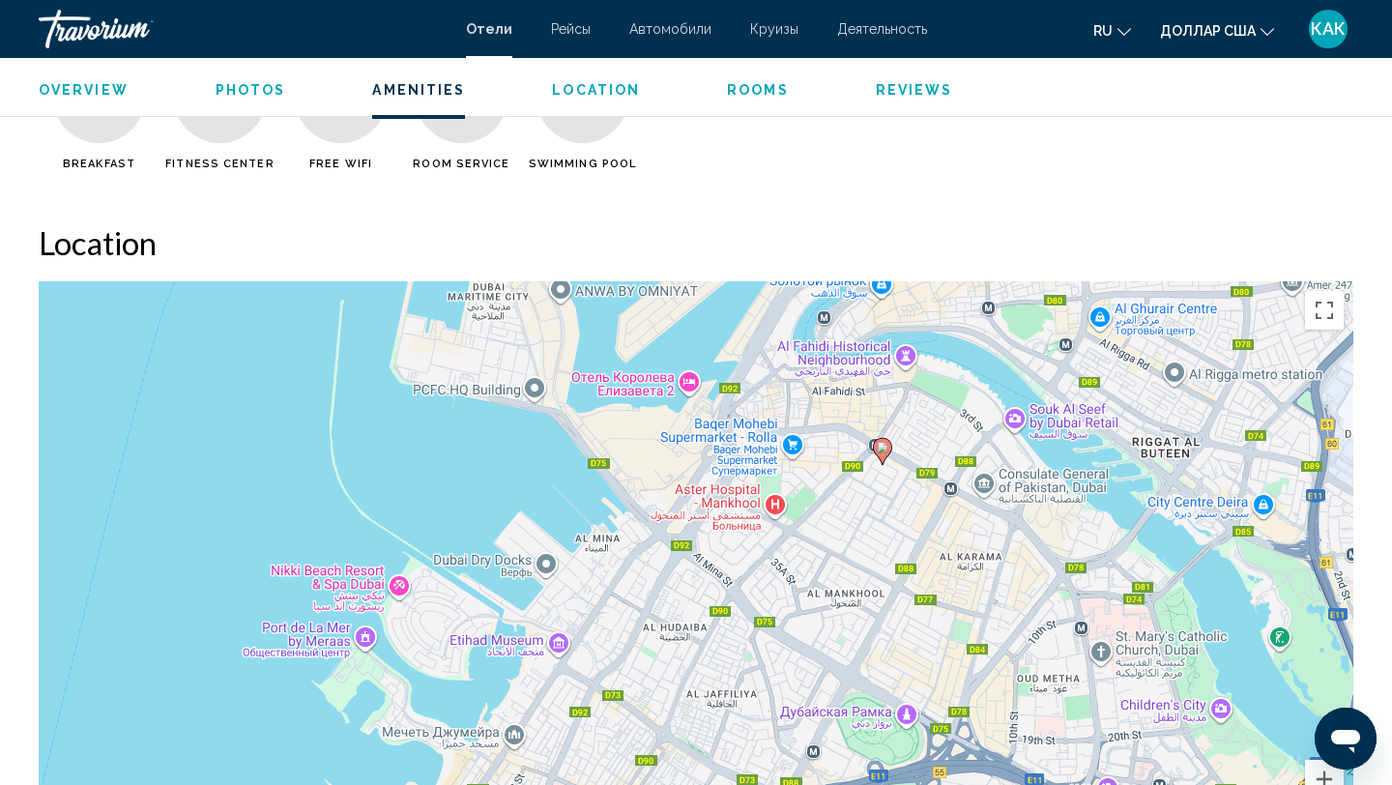
drag, startPoint x: 756, startPoint y: 547, endPoint x: 630, endPoint y: 382, distance: 207.6
click at [638, 390] on div "Чтобы активировать перетаскивание с помощью клавиатуры, нажмите Alt + Ввод. Пос…" at bounding box center [696, 571] width 1315 height 580
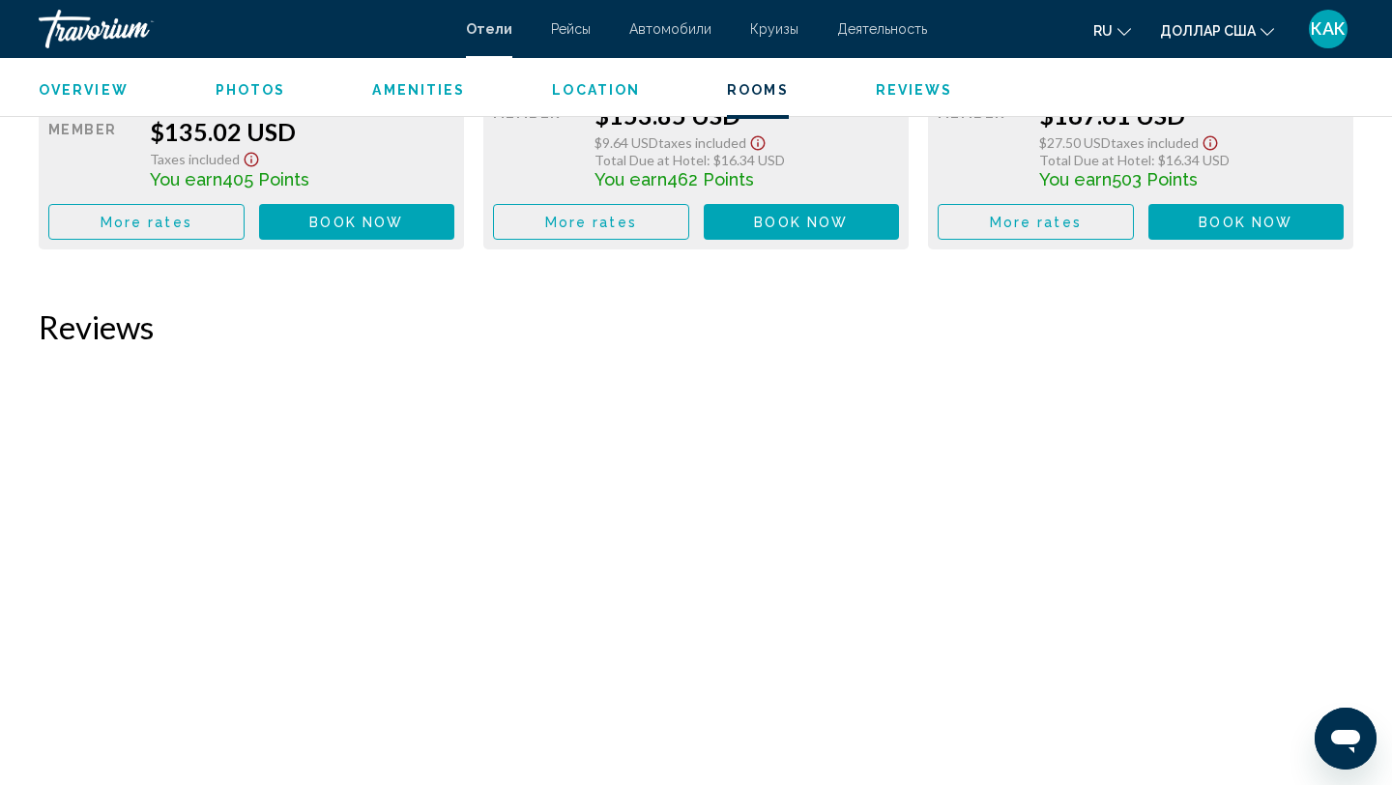
scroll to position [3525, 0]
